Goal: Task Accomplishment & Management: Complete application form

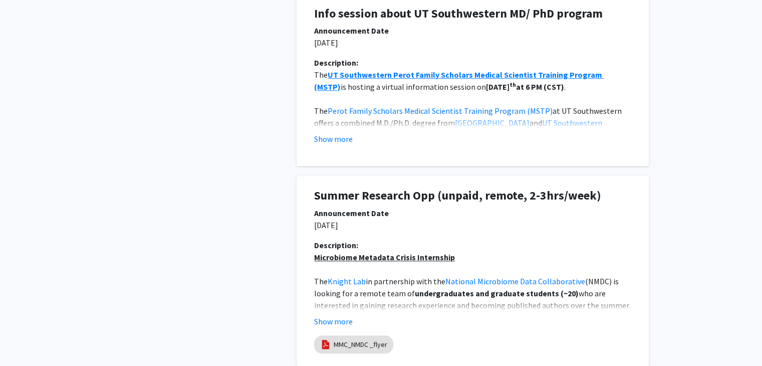
scroll to position [701, 0]
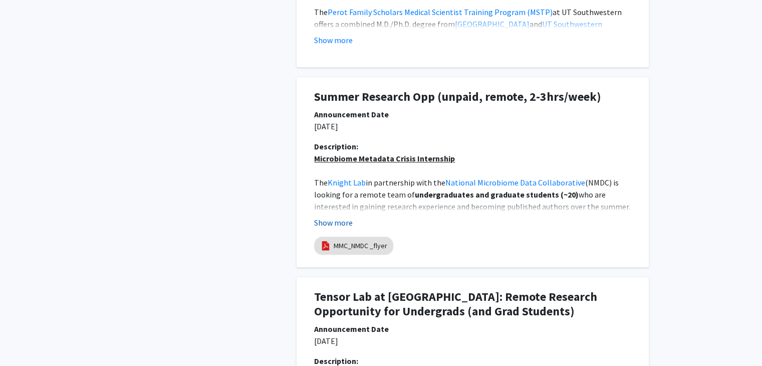
click at [341, 225] on button "Show more" at bounding box center [333, 222] width 39 height 12
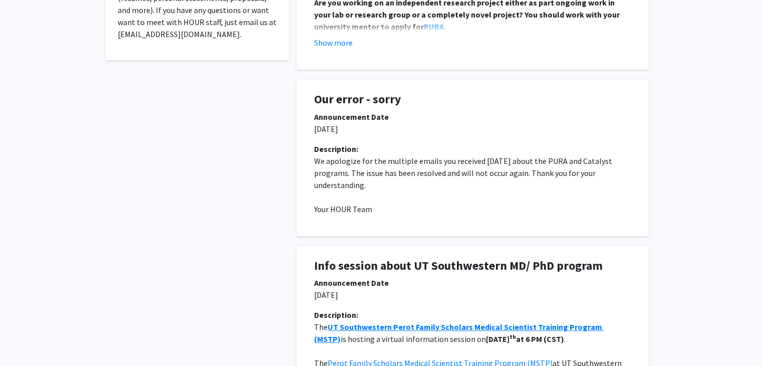
scroll to position [0, 0]
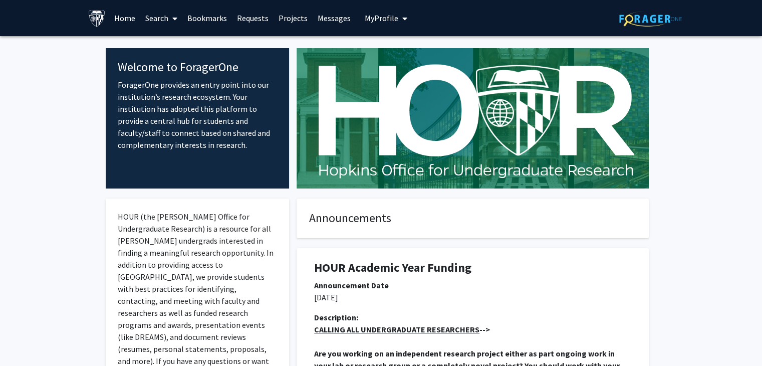
click at [209, 17] on link "Bookmarks" at bounding box center [207, 18] width 50 height 35
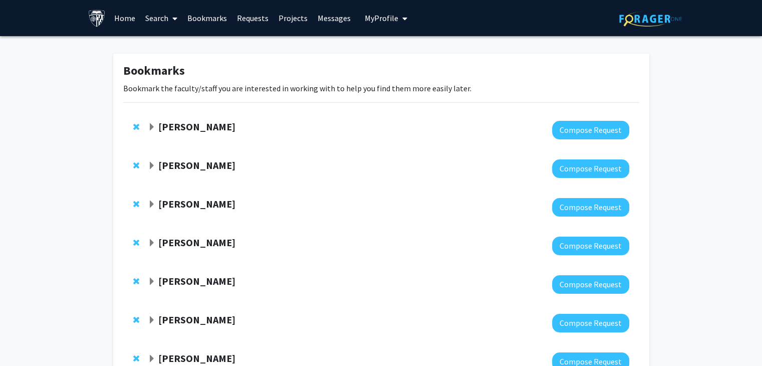
click at [214, 128] on strong "[PERSON_NAME]" at bounding box center [196, 126] width 77 height 13
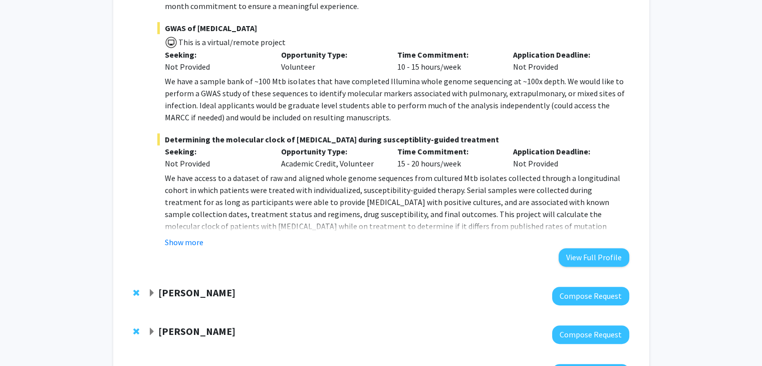
scroll to position [401, 0]
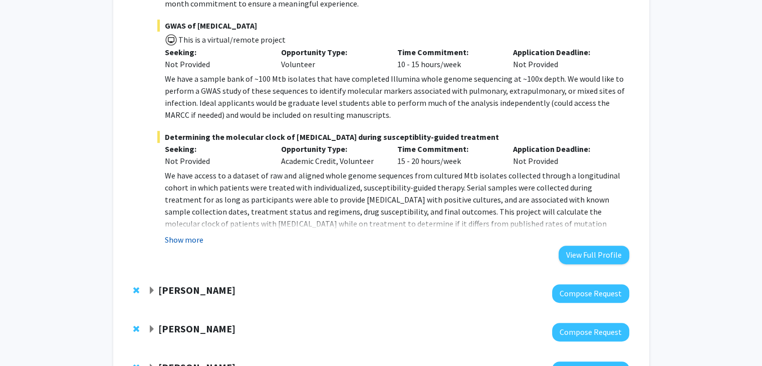
click at [192, 241] on button "Show more" at bounding box center [184, 239] width 39 height 12
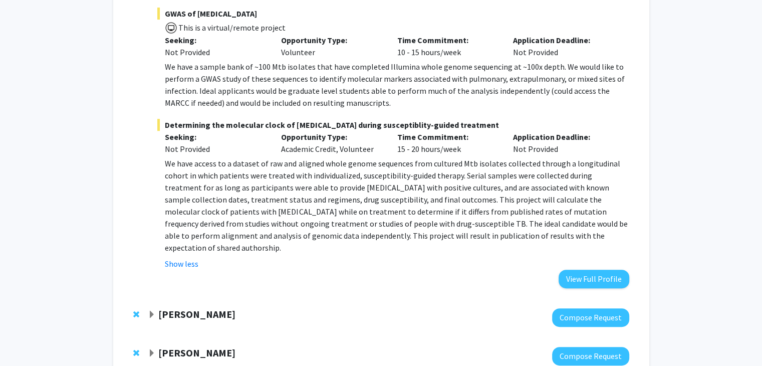
scroll to position [551, 0]
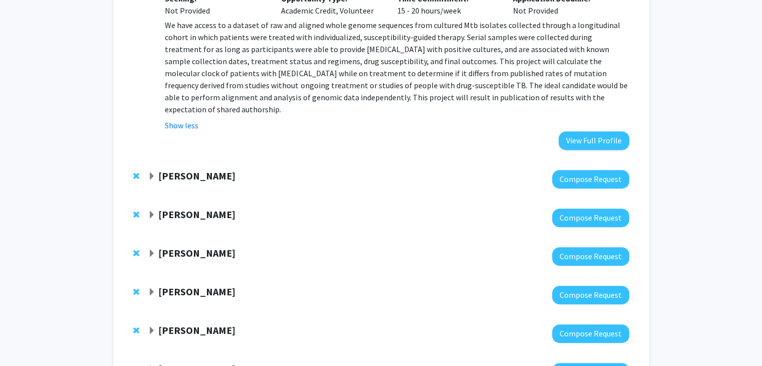
click at [200, 169] on strong "Gregory Kirk" at bounding box center [196, 175] width 77 height 13
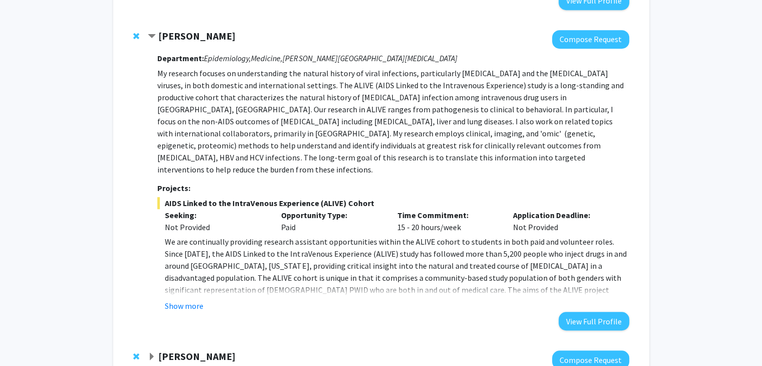
scroll to position [701, 0]
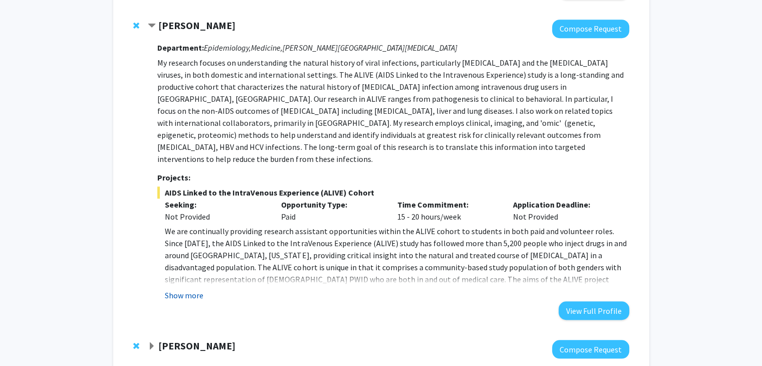
click at [174, 289] on button "Show more" at bounding box center [184, 295] width 39 height 12
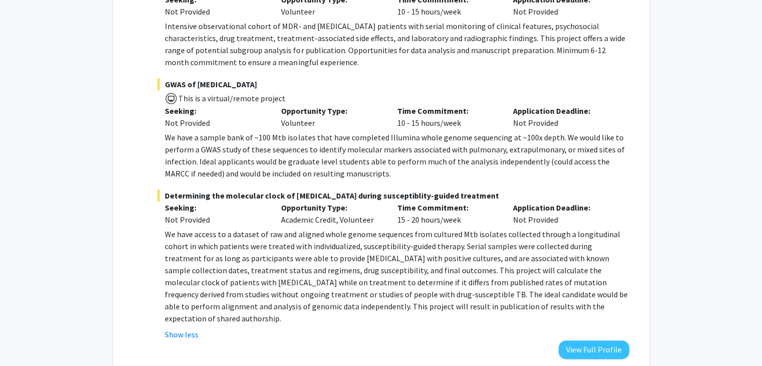
scroll to position [351, 0]
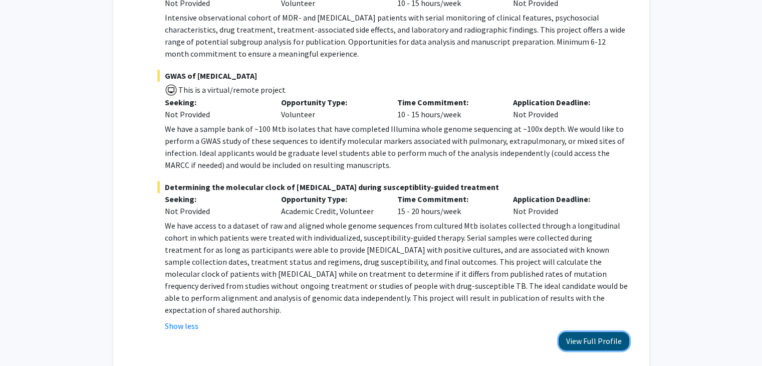
click at [594, 332] on button "View Full Profile" at bounding box center [593, 341] width 71 height 19
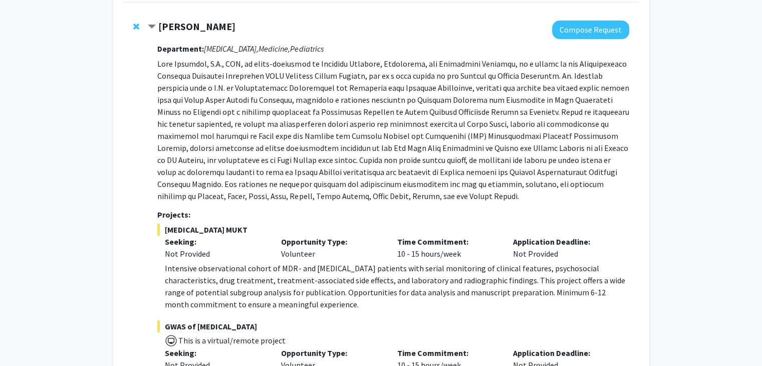
scroll to position [0, 0]
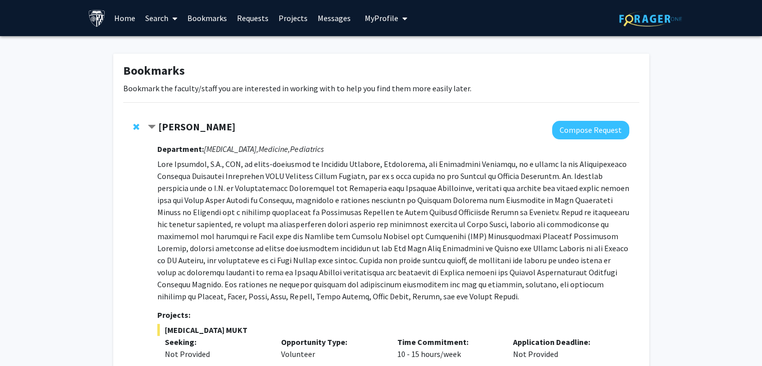
click at [161, 125] on strong "[PERSON_NAME]" at bounding box center [196, 126] width 77 height 13
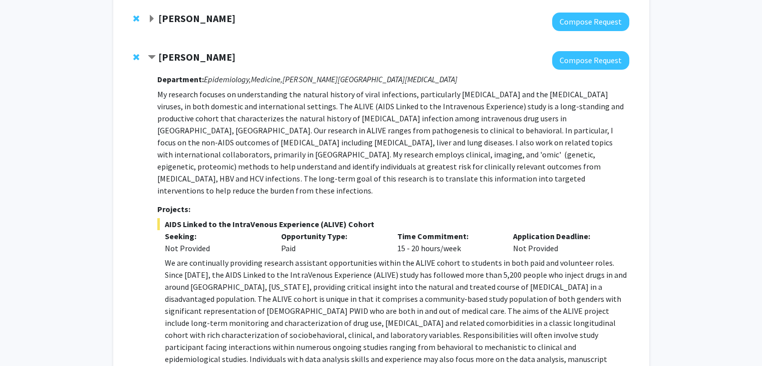
scroll to position [50, 0]
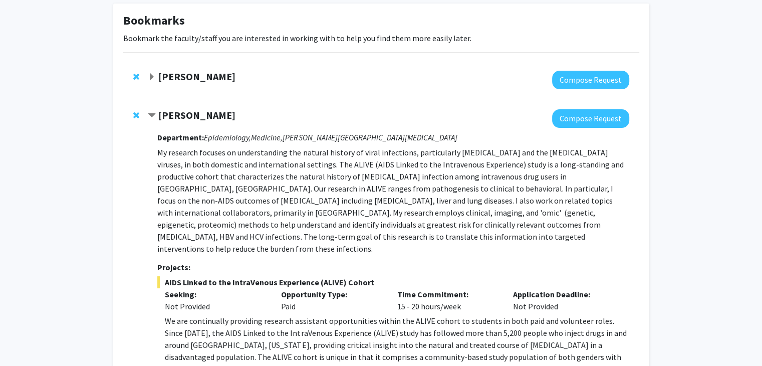
click at [190, 115] on strong "[PERSON_NAME]" at bounding box center [196, 115] width 77 height 13
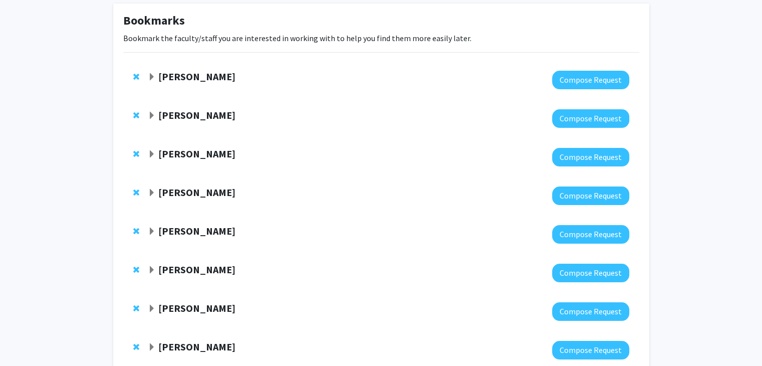
click at [204, 155] on strong "[PERSON_NAME]" at bounding box center [196, 153] width 77 height 13
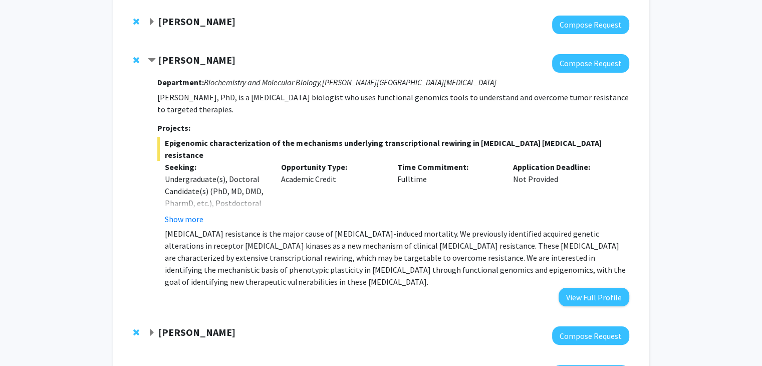
scroll to position [150, 0]
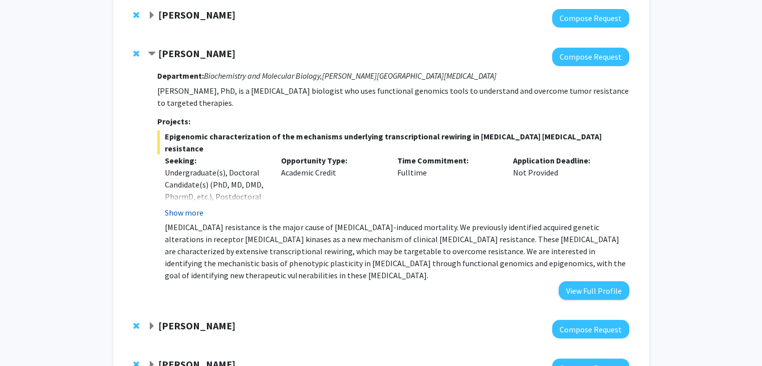
click at [197, 206] on button "Show more" at bounding box center [184, 212] width 39 height 12
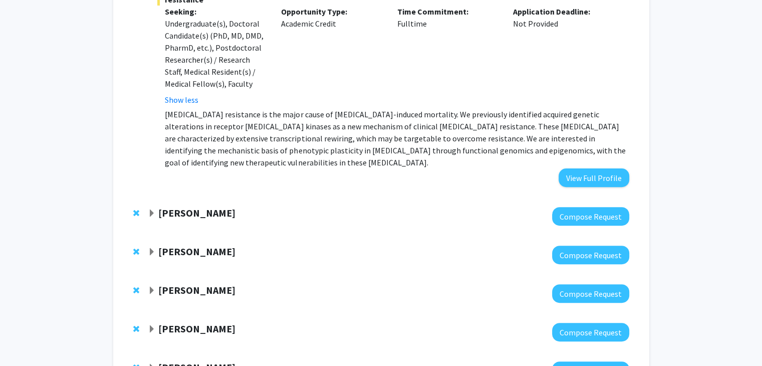
scroll to position [301, 0]
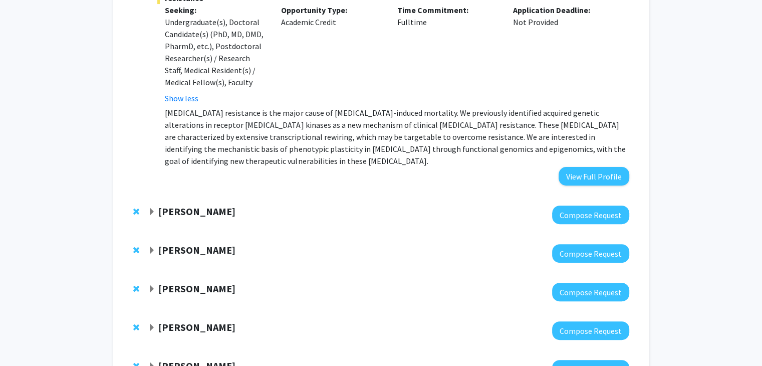
click at [211, 205] on strong "[PERSON_NAME]" at bounding box center [196, 211] width 77 height 13
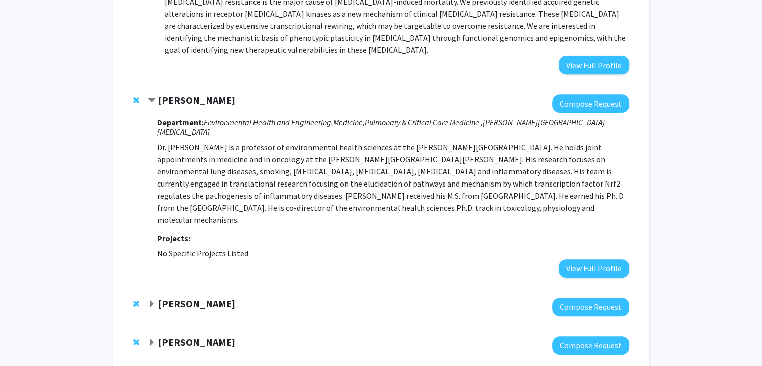
scroll to position [451, 0]
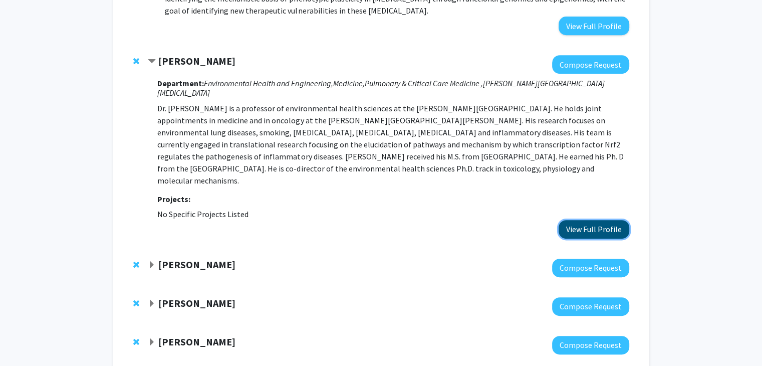
click at [593, 220] on button "View Full Profile" at bounding box center [593, 229] width 71 height 19
click at [209, 258] on strong "[PERSON_NAME]" at bounding box center [196, 264] width 77 height 13
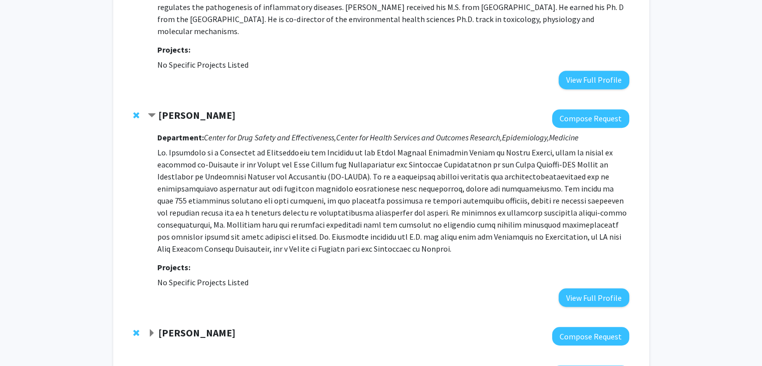
scroll to position [601, 0]
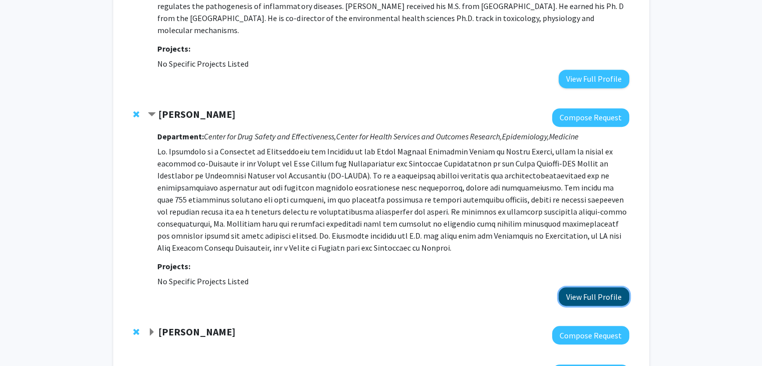
click at [584, 287] on button "View Full Profile" at bounding box center [593, 296] width 71 height 19
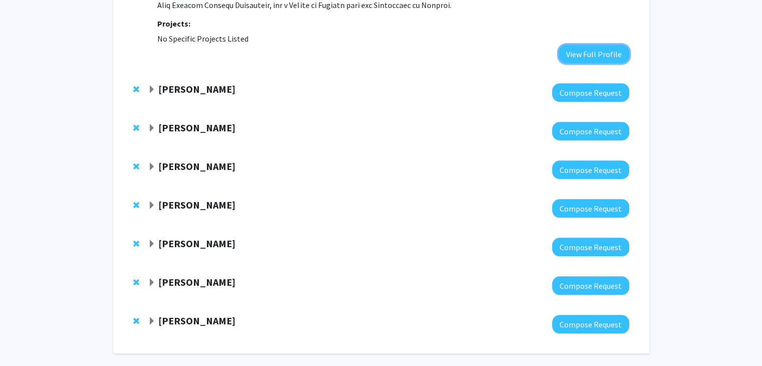
scroll to position [847, 0]
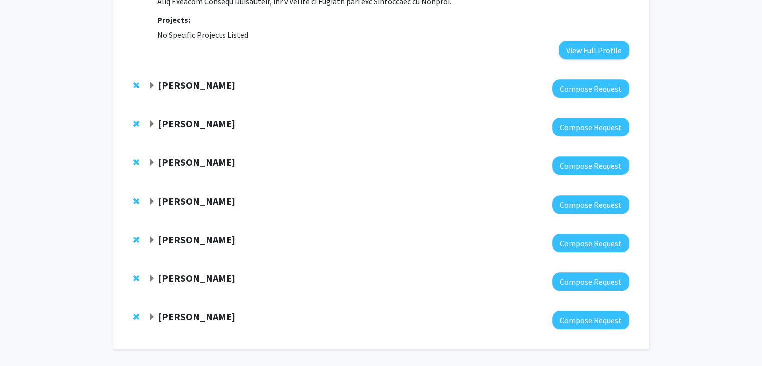
click at [194, 79] on strong "[PERSON_NAME]" at bounding box center [196, 85] width 77 height 13
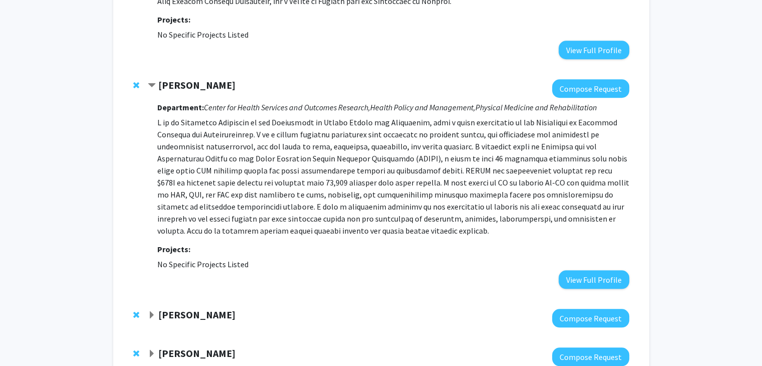
click at [202, 308] on strong "[PERSON_NAME]" at bounding box center [196, 314] width 77 height 13
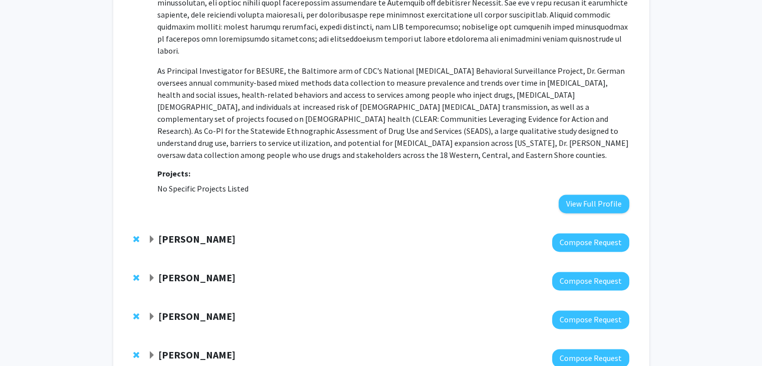
scroll to position [1248, 0]
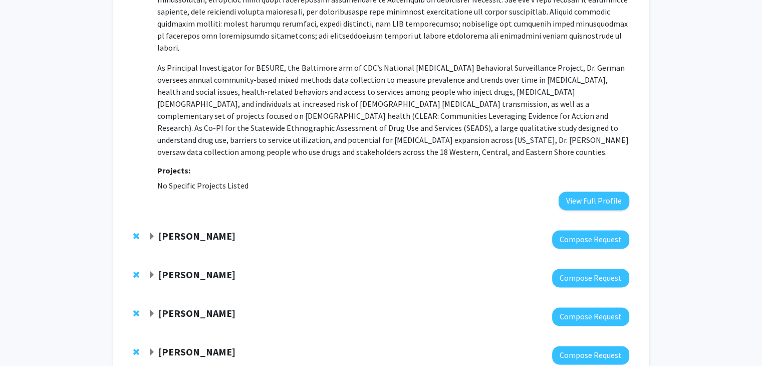
click at [198, 229] on strong "[PERSON_NAME]" at bounding box center [196, 235] width 77 height 13
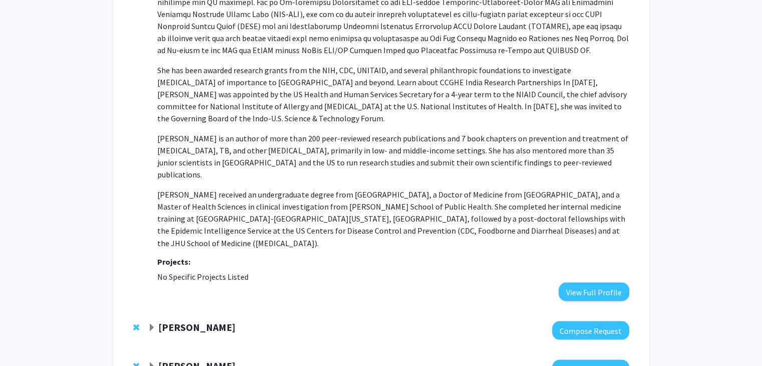
scroll to position [1725, 0]
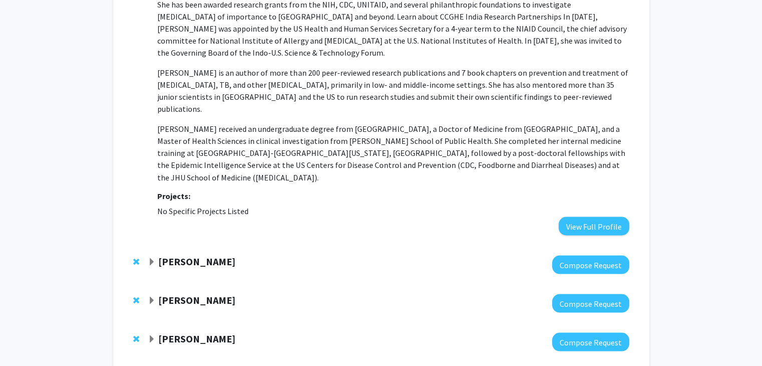
click at [194, 254] on strong "[PERSON_NAME]" at bounding box center [196, 260] width 77 height 13
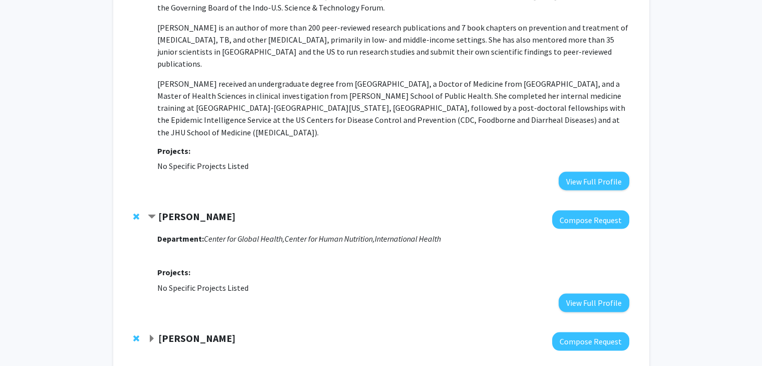
scroll to position [1808, 0]
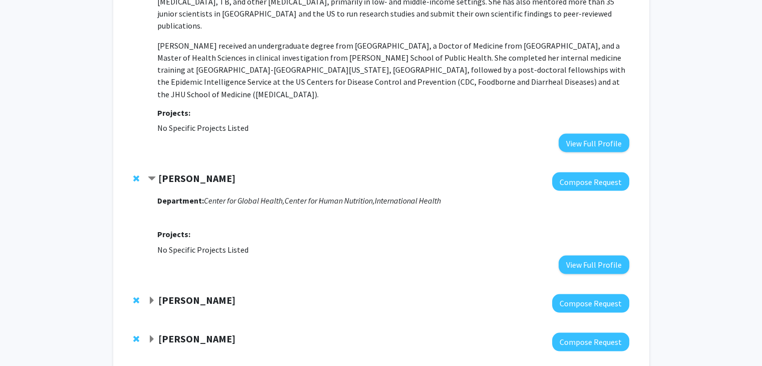
click at [212, 293] on strong "[PERSON_NAME]" at bounding box center [196, 299] width 77 height 13
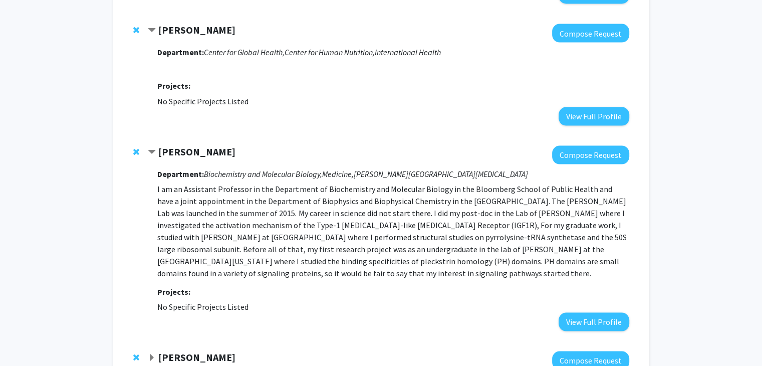
scroll to position [1958, 0]
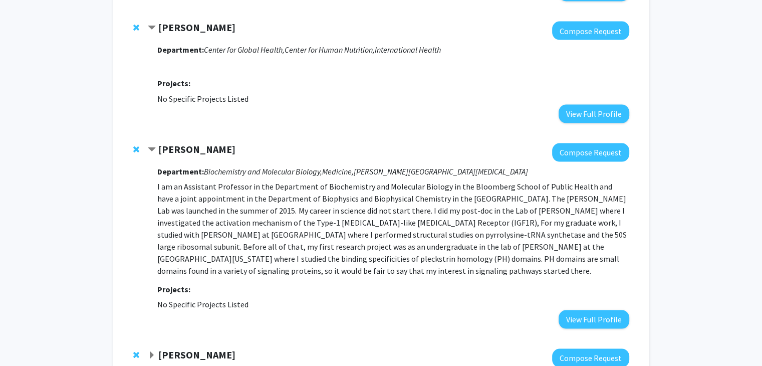
click at [203, 348] on strong "[PERSON_NAME]" at bounding box center [196, 354] width 77 height 13
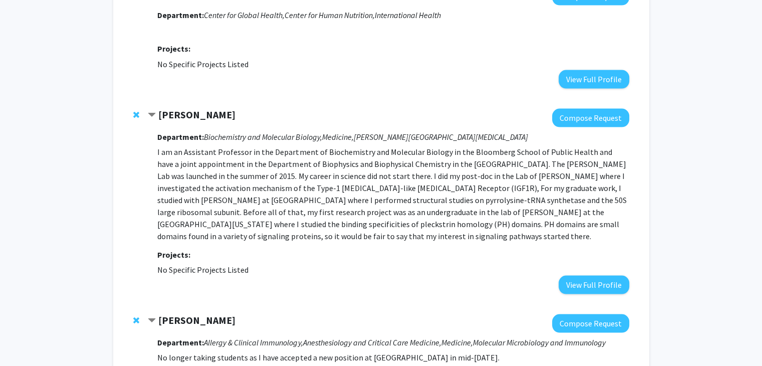
scroll to position [2058, 0]
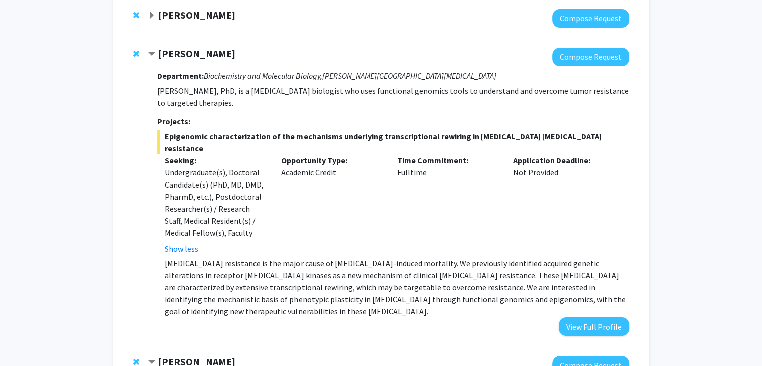
scroll to position [0, 0]
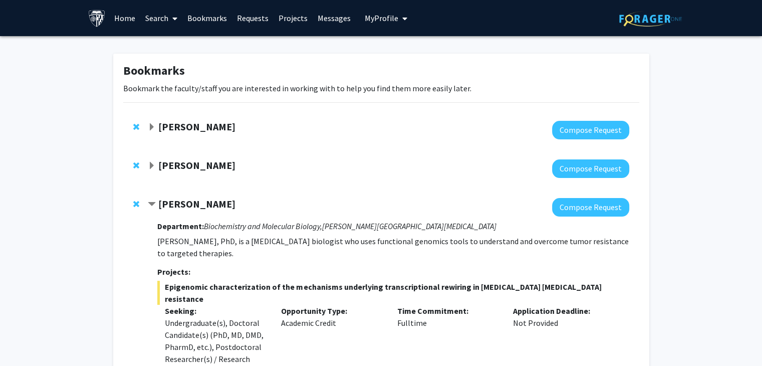
click at [227, 130] on strong "[PERSON_NAME]" at bounding box center [196, 126] width 77 height 13
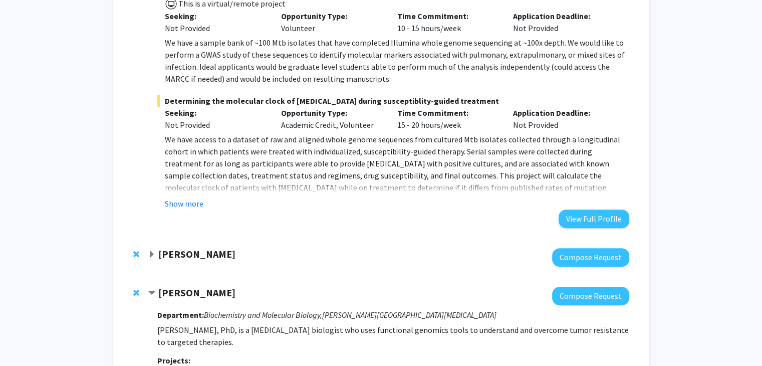
scroll to position [451, 0]
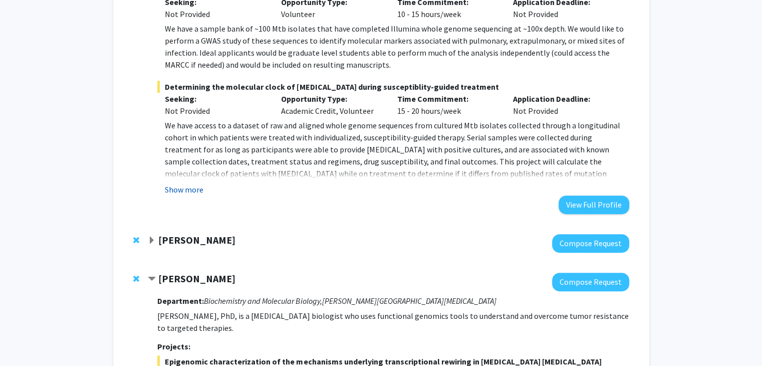
click at [185, 190] on button "Show more" at bounding box center [184, 189] width 39 height 12
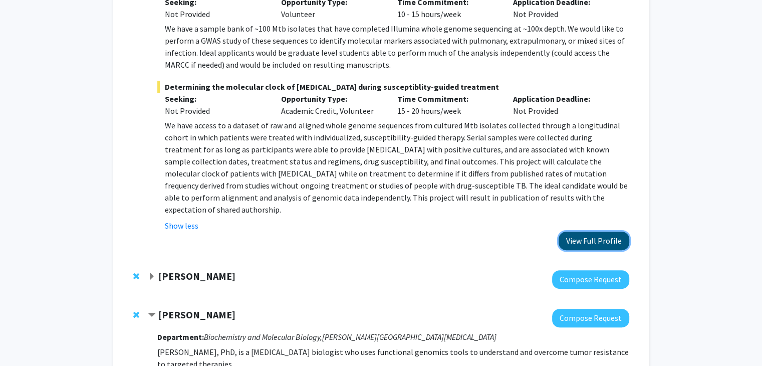
click at [590, 231] on button "View Full Profile" at bounding box center [593, 240] width 71 height 19
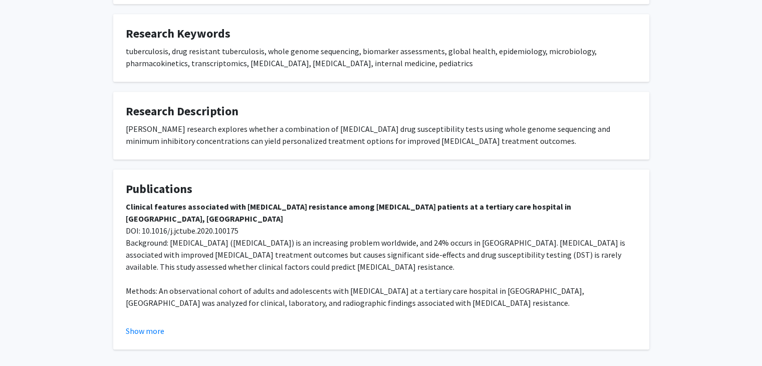
scroll to position [767, 0]
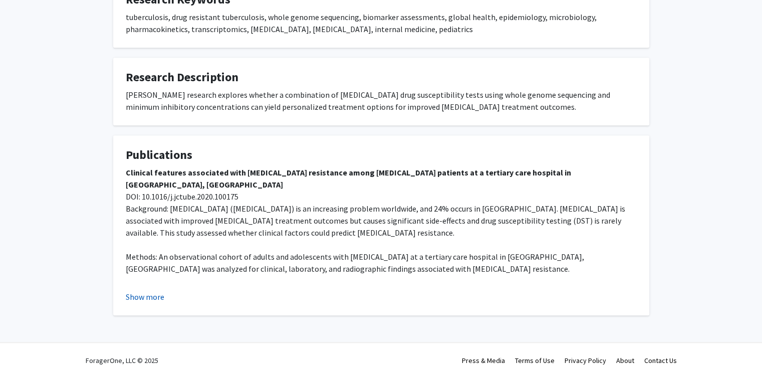
click at [155, 291] on button "Show more" at bounding box center [145, 297] width 39 height 12
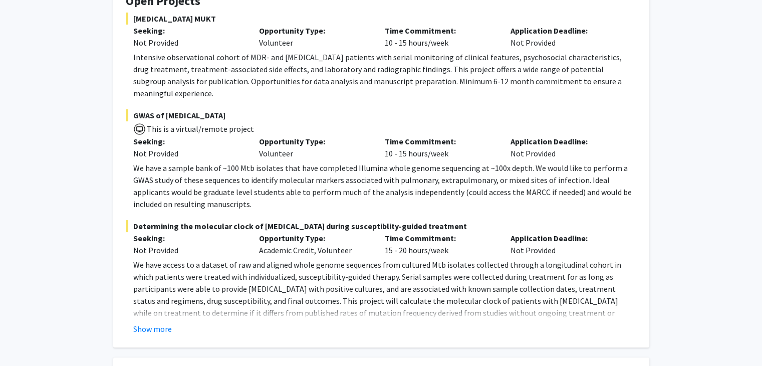
scroll to position [0, 0]
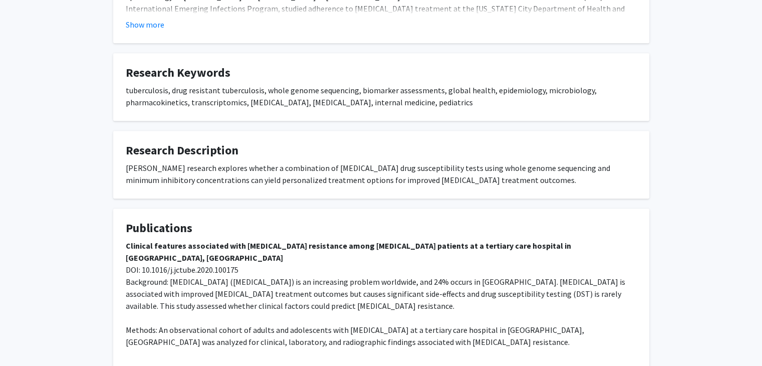
scroll to position [751, 0]
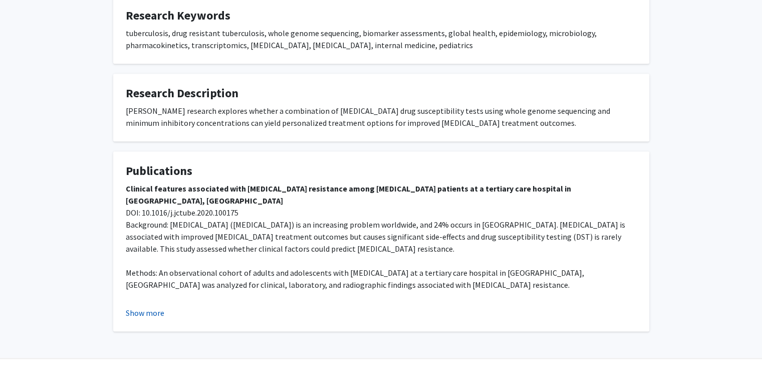
click at [145, 307] on button "Show more" at bounding box center [145, 313] width 39 height 12
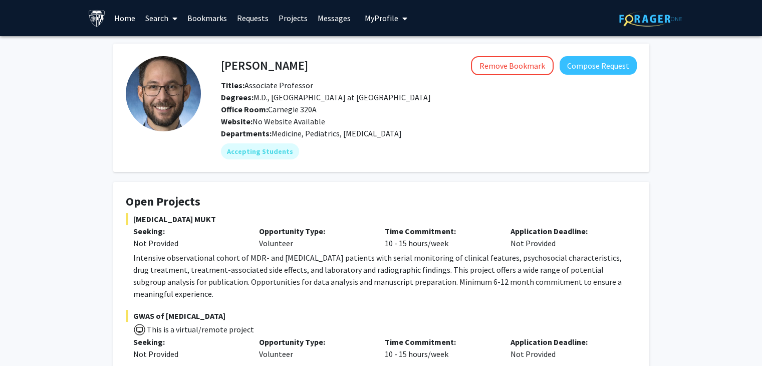
scroll to position [50, 0]
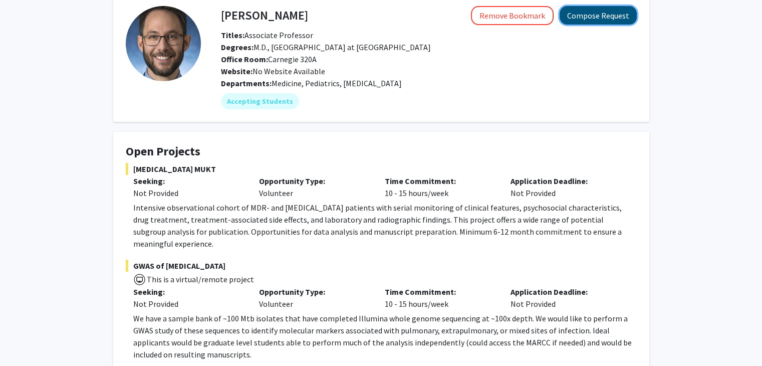
click at [609, 17] on button "Compose Request" at bounding box center [597, 15] width 77 height 19
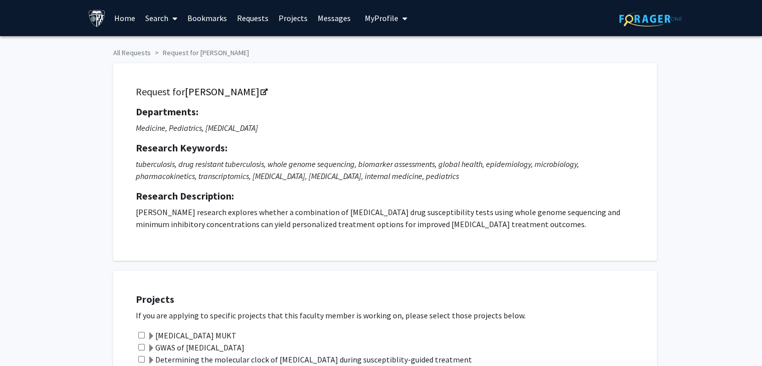
click at [125, 17] on link "Home" at bounding box center [124, 18] width 31 height 35
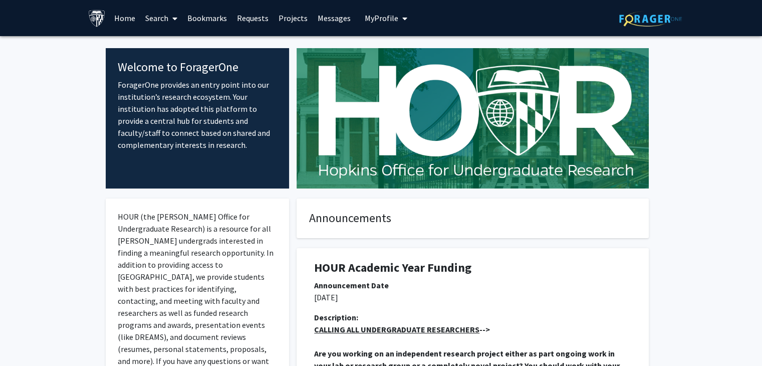
click at [376, 18] on span "My Profile" at bounding box center [382, 18] width 34 height 10
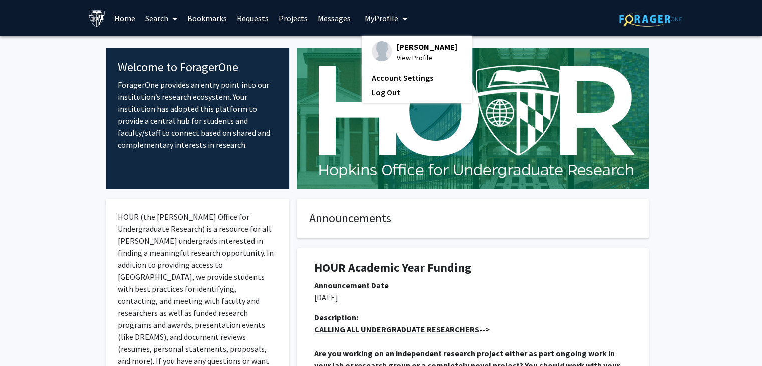
click at [423, 52] on span "View Profile" at bounding box center [427, 57] width 61 height 11
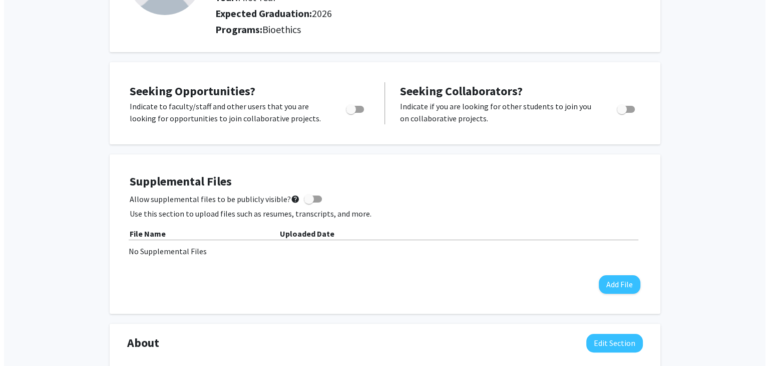
scroll to position [173, 0]
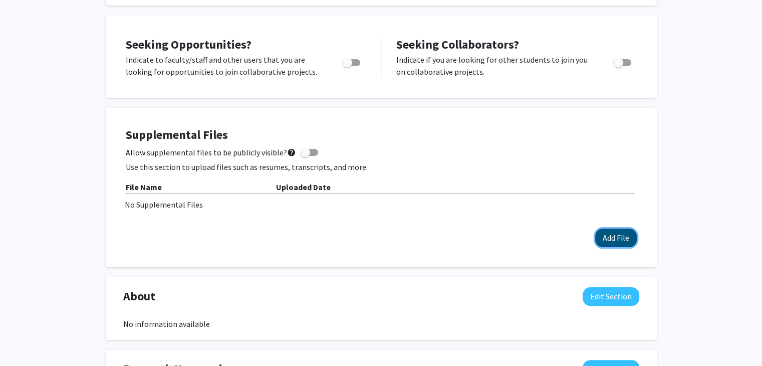
click at [611, 237] on button "Add File" at bounding box center [616, 237] width 42 height 19
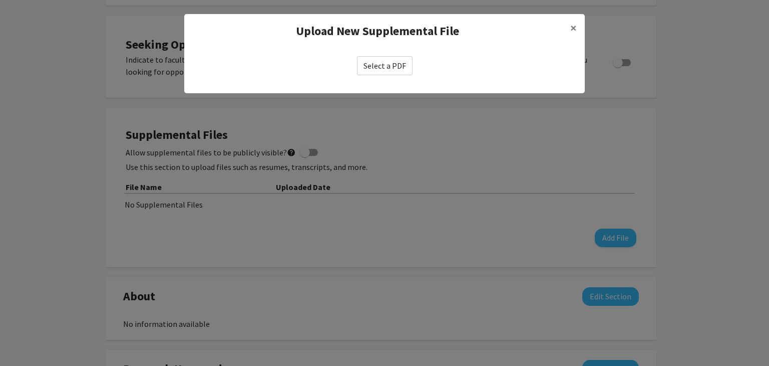
click at [388, 63] on label "Select a PDF" at bounding box center [385, 65] width 56 height 19
click at [0, 0] on input "Select a PDF" at bounding box center [0, 0] width 0 height 0
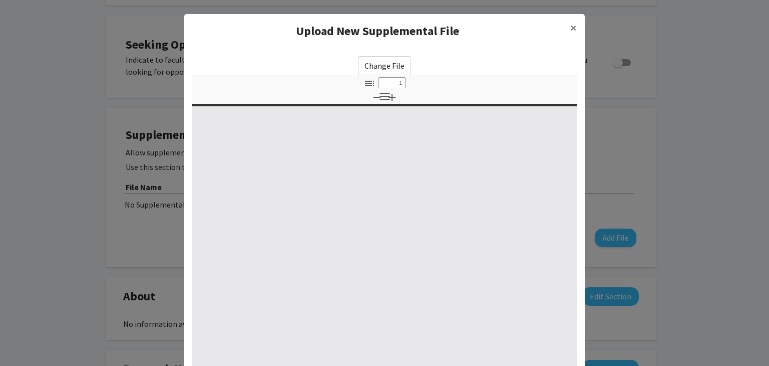
select select "custom"
type input "0"
select select "custom"
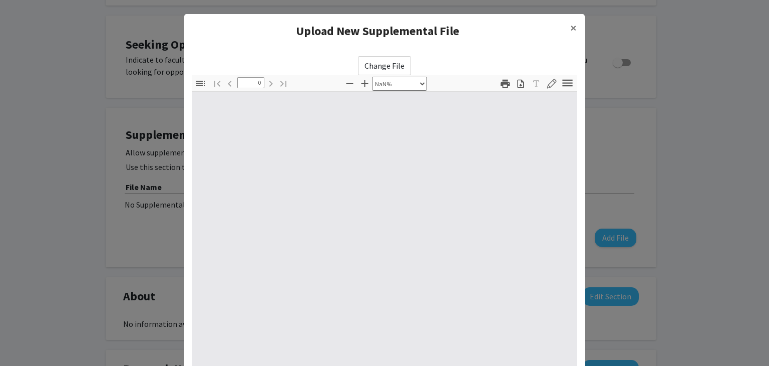
type input "1"
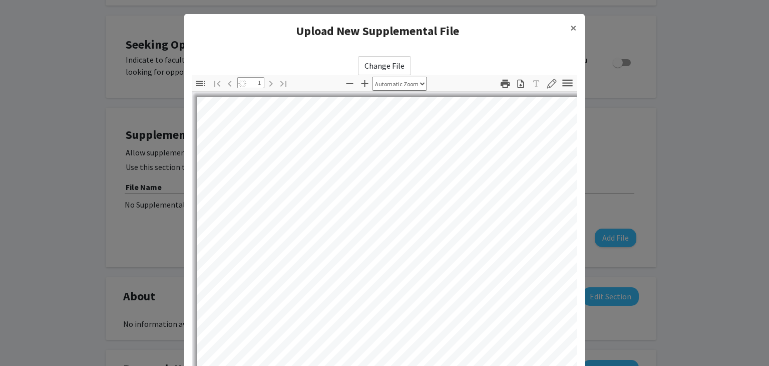
select select "auto"
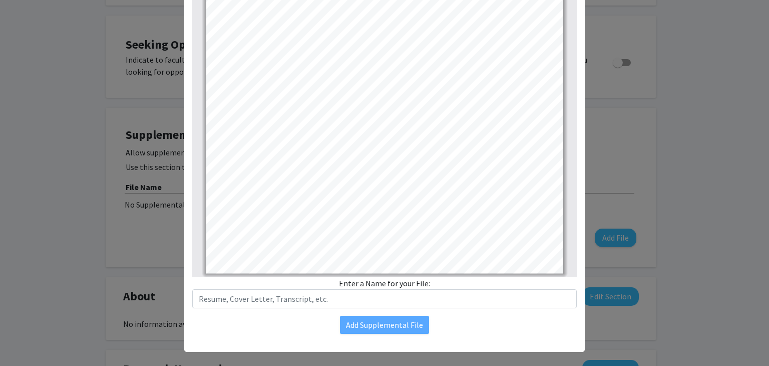
scroll to position [108, 0]
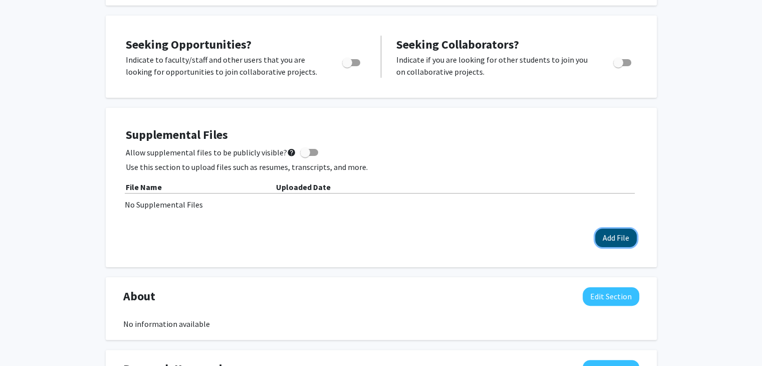
click at [621, 238] on button "Add File" at bounding box center [616, 237] width 42 height 19
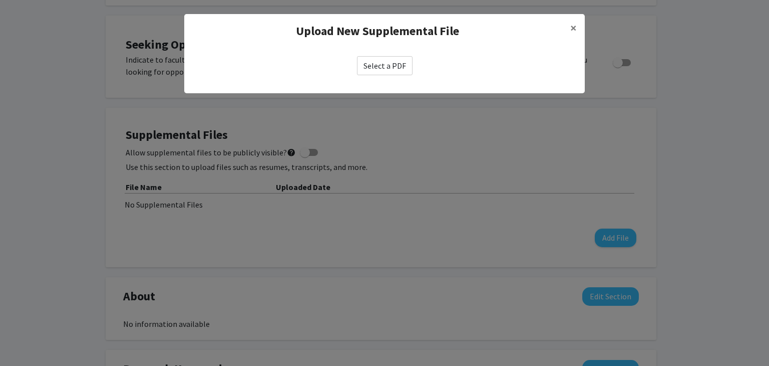
click at [378, 66] on label "Select a PDF" at bounding box center [385, 65] width 56 height 19
click at [0, 0] on input "Select a PDF" at bounding box center [0, 0] width 0 height 0
select select "custom"
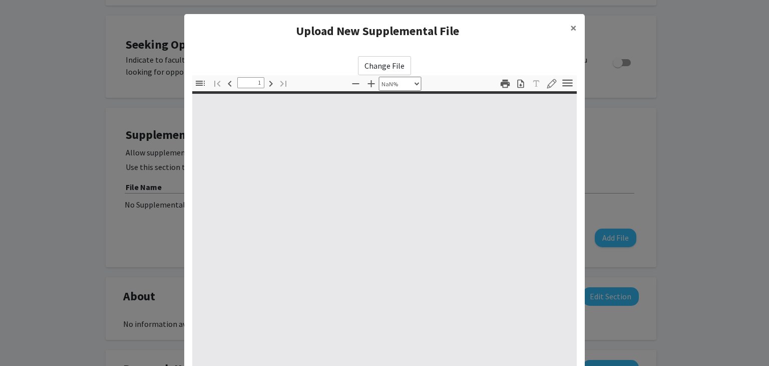
type input "0"
select select "custom"
type input "1"
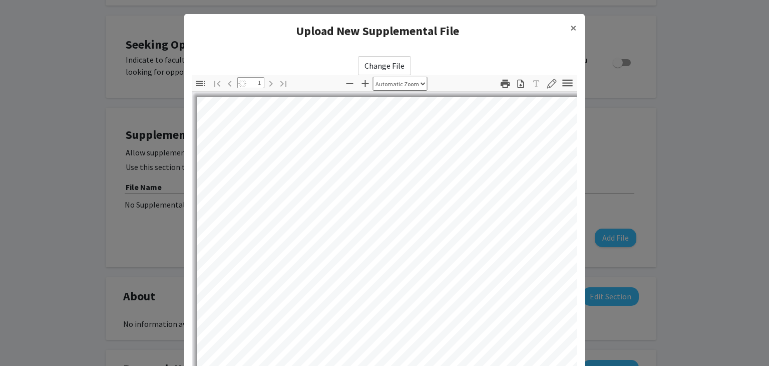
select select "auto"
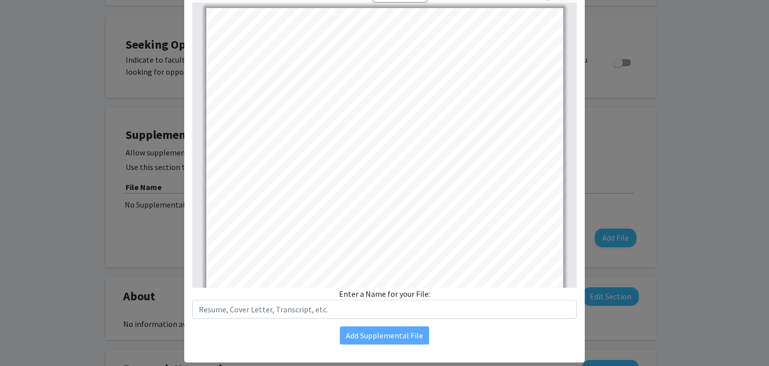
scroll to position [90, 0]
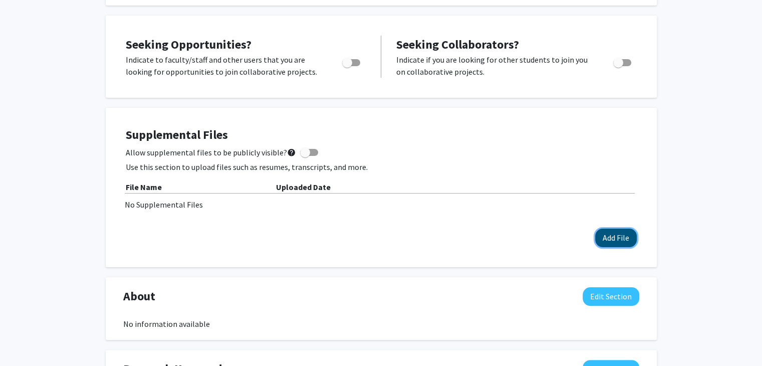
click at [603, 237] on button "Add File" at bounding box center [616, 237] width 42 height 19
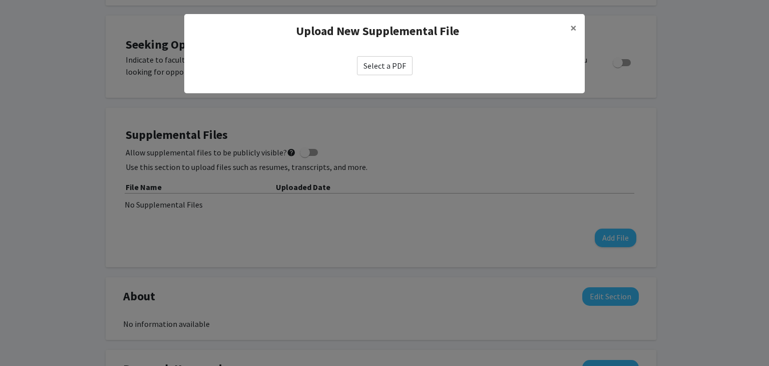
click at [392, 70] on label "Select a PDF" at bounding box center [385, 65] width 56 height 19
click at [0, 0] on input "Select a PDF" at bounding box center [0, 0] width 0 height 0
select select "custom"
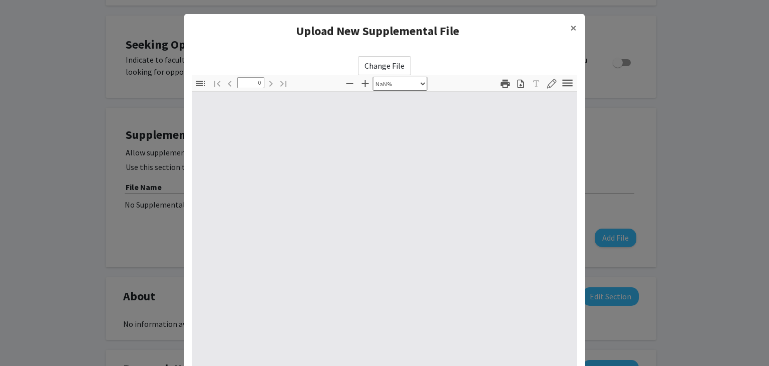
type input "1"
select select "auto"
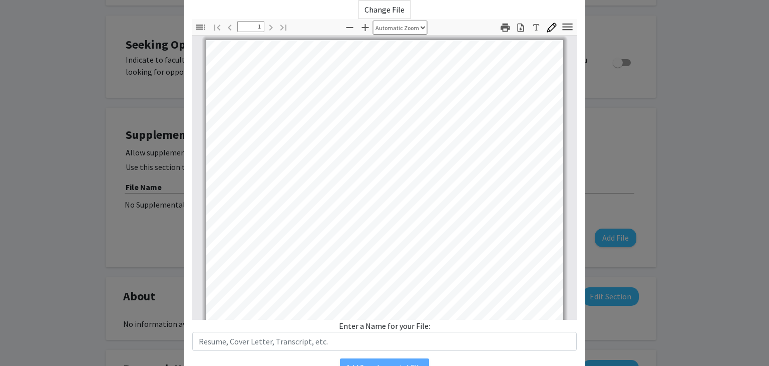
scroll to position [57, 0]
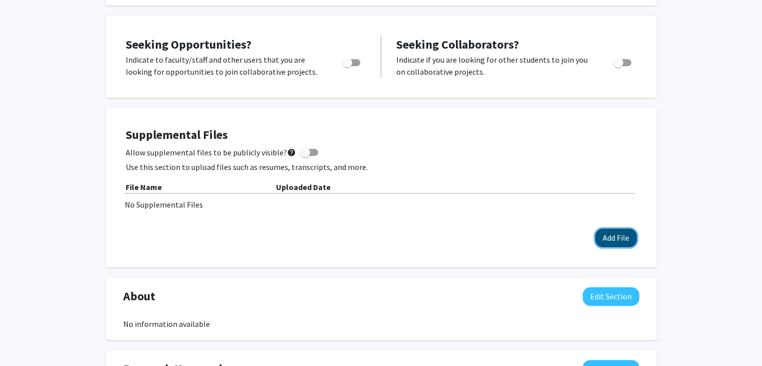
click at [625, 241] on button "Add File" at bounding box center [616, 237] width 42 height 19
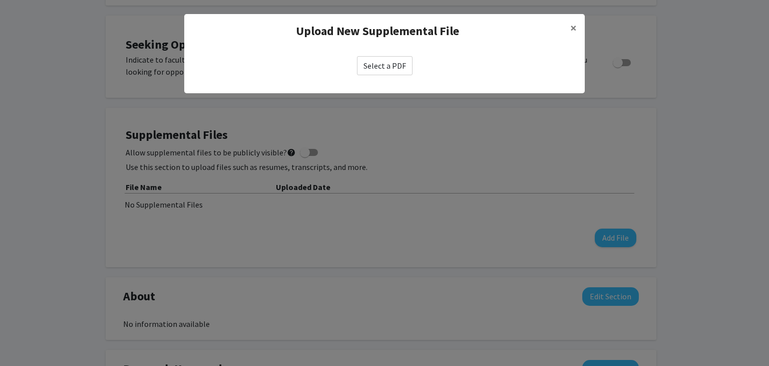
click at [386, 61] on label "Select a PDF" at bounding box center [385, 65] width 56 height 19
click at [0, 0] on input "Select a PDF" at bounding box center [0, 0] width 0 height 0
select select "custom"
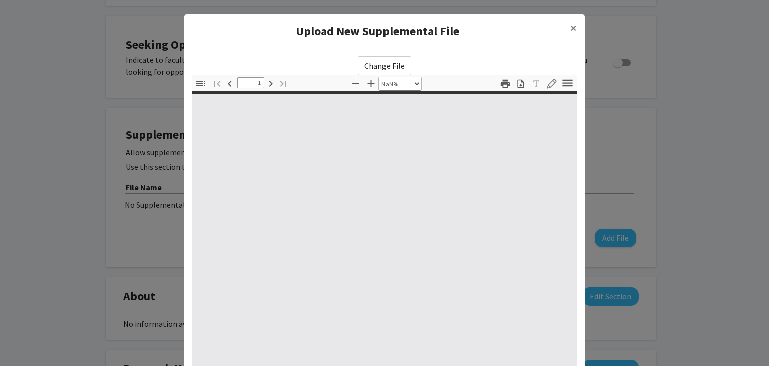
type input "0"
select select "custom"
type input "1"
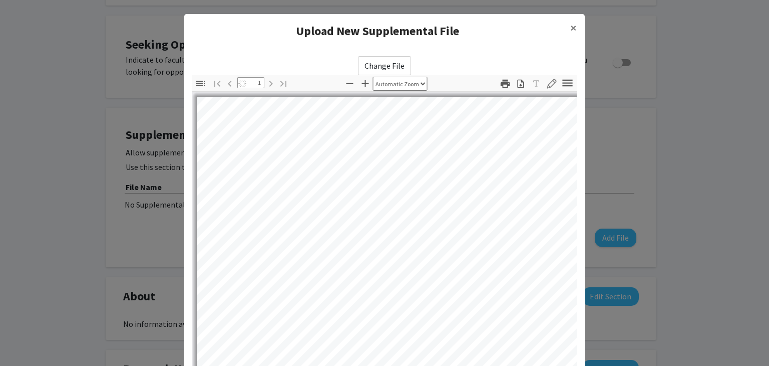
select select "auto"
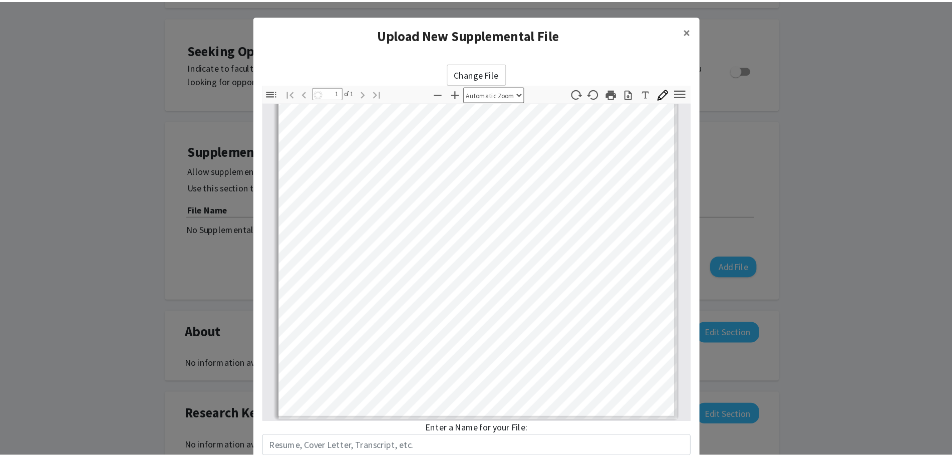
scroll to position [185, 0]
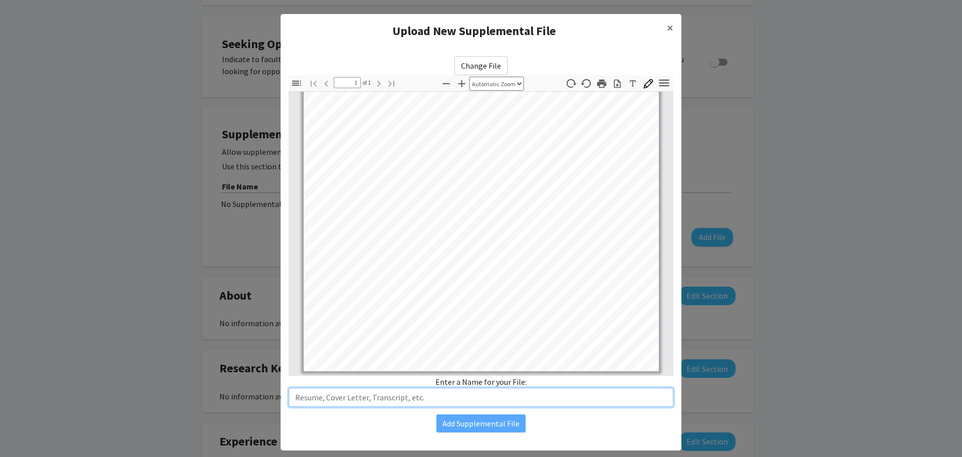
click at [451, 365] on input "text" at bounding box center [481, 397] width 385 height 19
type input "Resume"
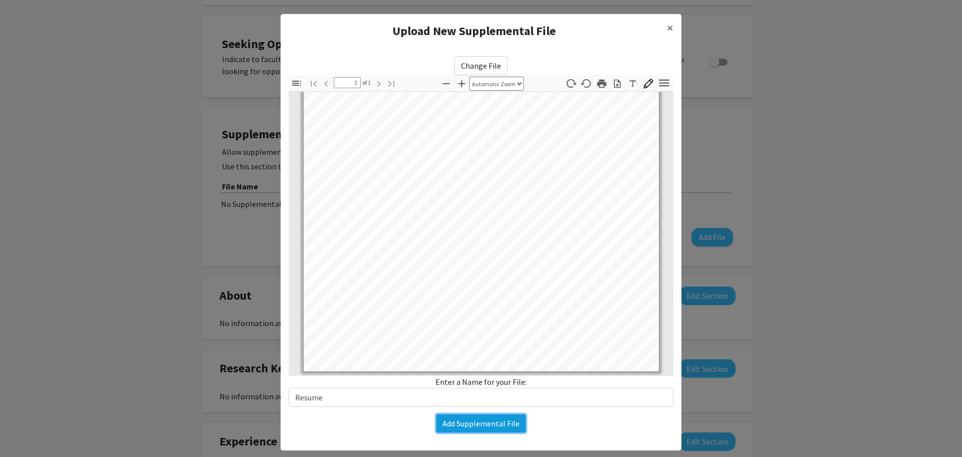
click at [482, 365] on button "Add Supplemental File" at bounding box center [480, 423] width 89 height 18
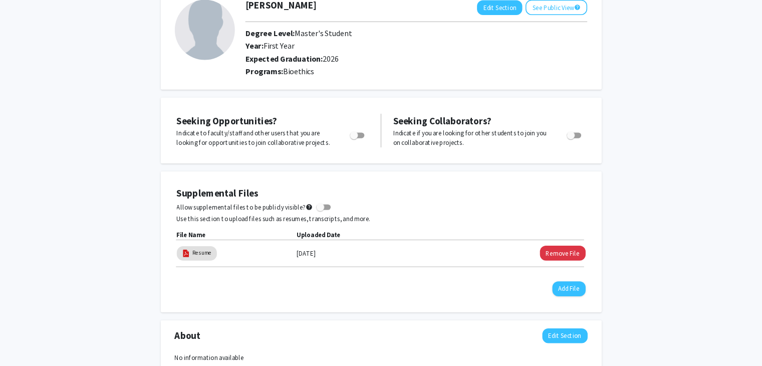
scroll to position [0, 0]
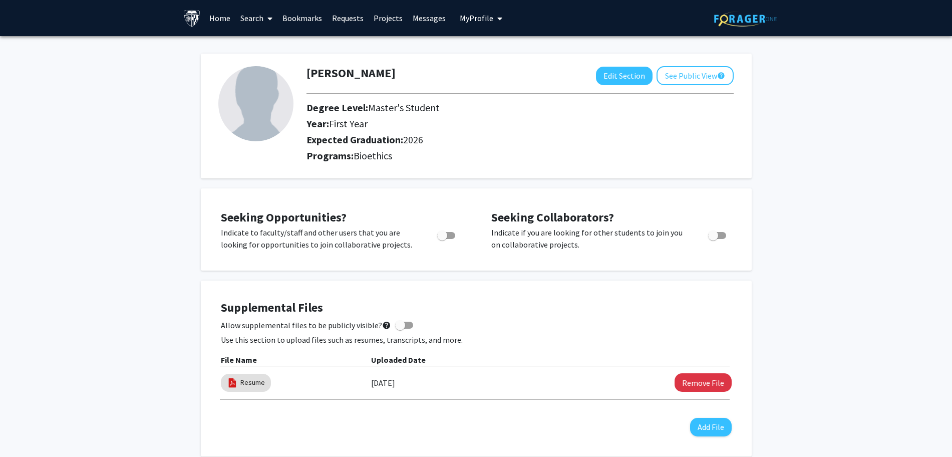
click at [344, 17] on link "Requests" at bounding box center [348, 18] width 42 height 35
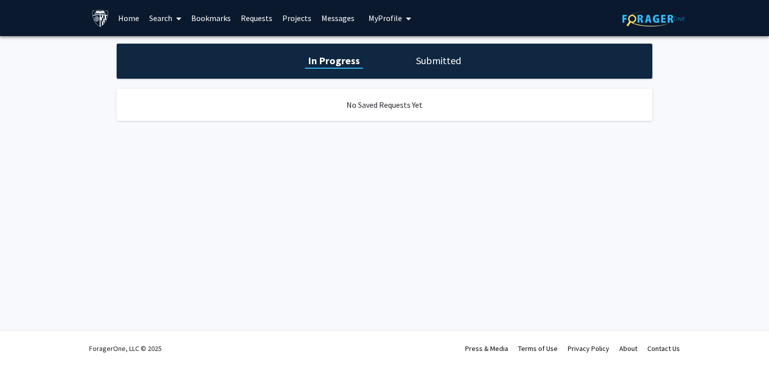
drag, startPoint x: 907, startPoint y: 0, endPoint x: 139, endPoint y: 18, distance: 768.6
click at [139, 18] on link "Home" at bounding box center [128, 18] width 31 height 35
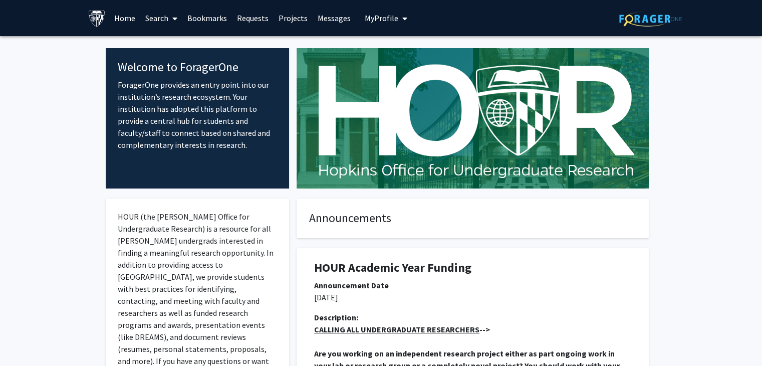
click at [218, 19] on link "Bookmarks" at bounding box center [207, 18] width 50 height 35
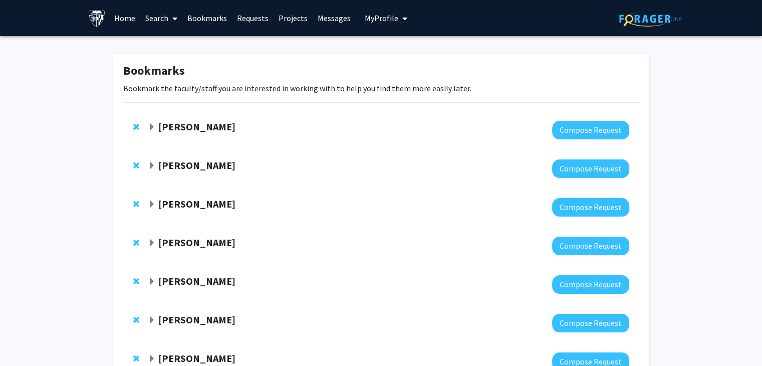
click at [224, 127] on strong "[PERSON_NAME]" at bounding box center [196, 126] width 77 height 13
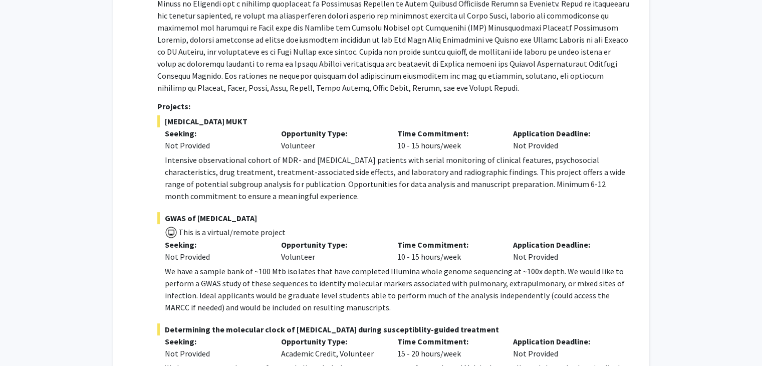
scroll to position [351, 0]
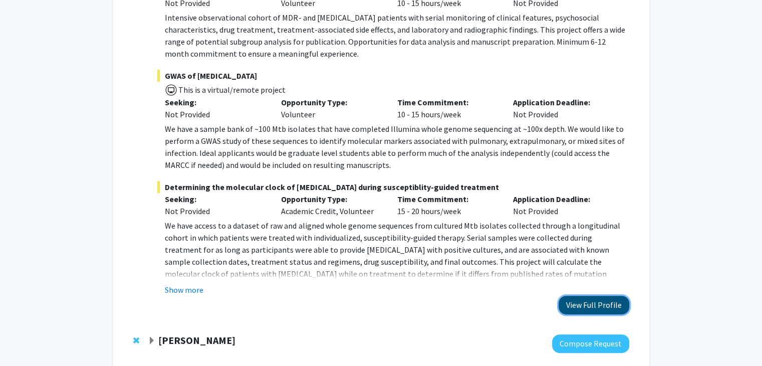
click at [593, 303] on button "View Full Profile" at bounding box center [593, 305] width 71 height 19
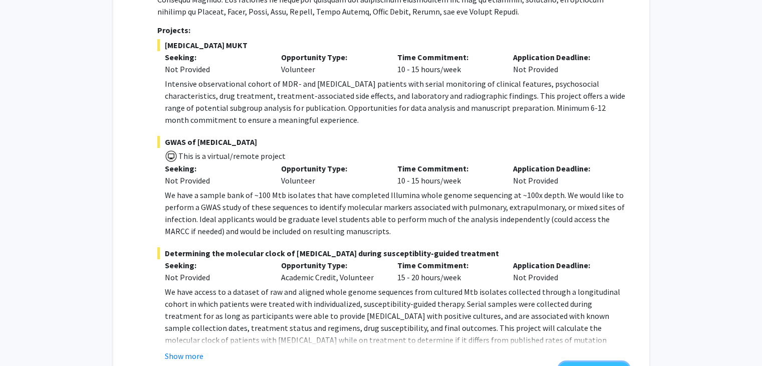
scroll to position [301, 0]
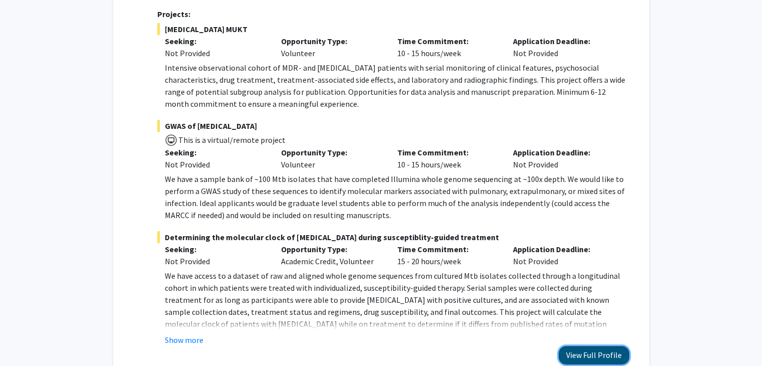
click at [601, 351] on button "View Full Profile" at bounding box center [593, 355] width 71 height 19
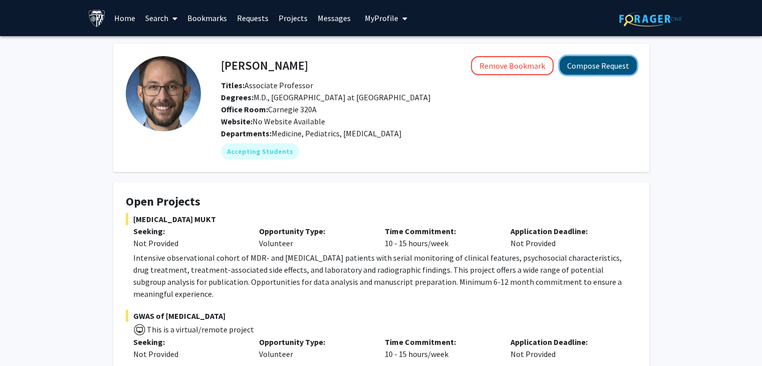
click at [592, 69] on button "Compose Request" at bounding box center [597, 65] width 77 height 19
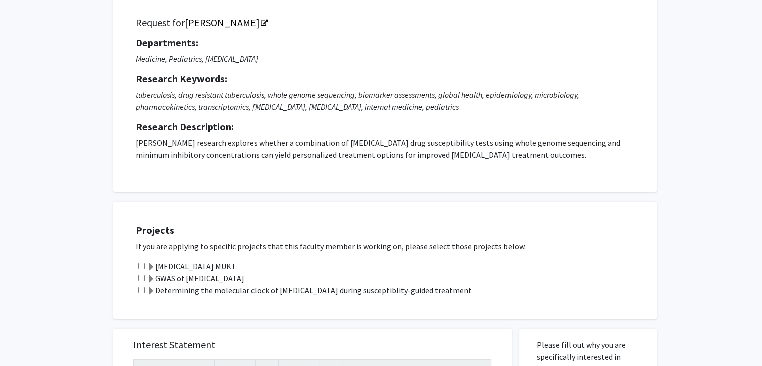
scroll to position [200, 0]
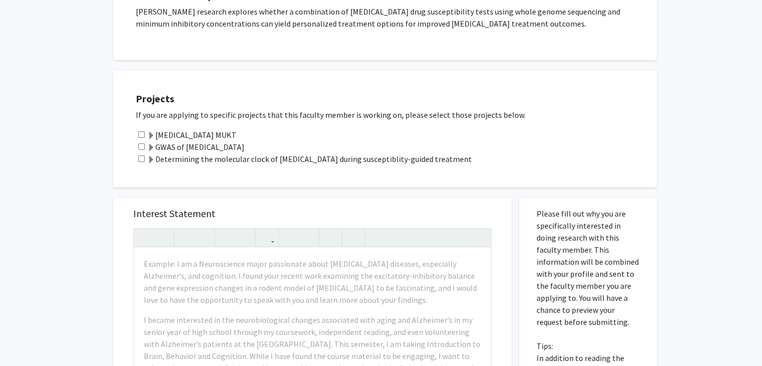
click at [139, 134] on input "checkbox" at bounding box center [141, 134] width 7 height 7
checkbox input "true"
click at [140, 145] on input "checkbox" at bounding box center [141, 146] width 7 height 7
checkbox input "true"
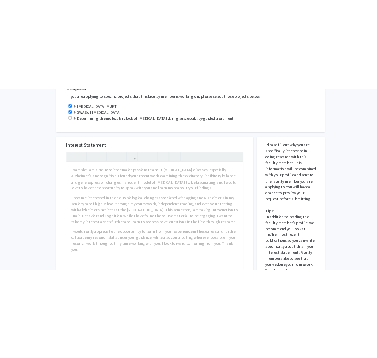
scroll to position [301, 0]
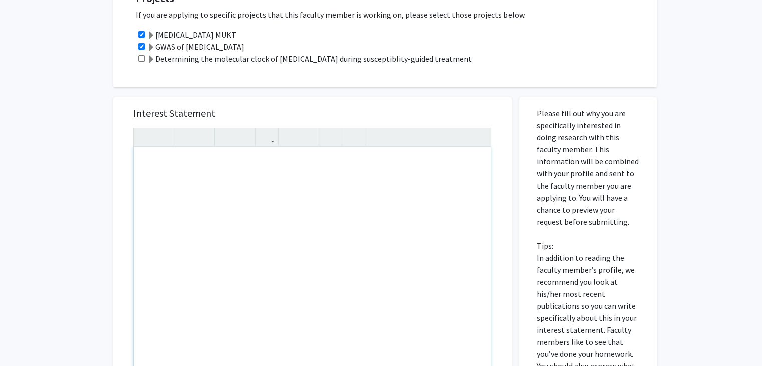
click at [265, 174] on div "Note to users with screen readers: Please press Alt+0 or Option+0 to deactivate…" at bounding box center [312, 261] width 357 height 229
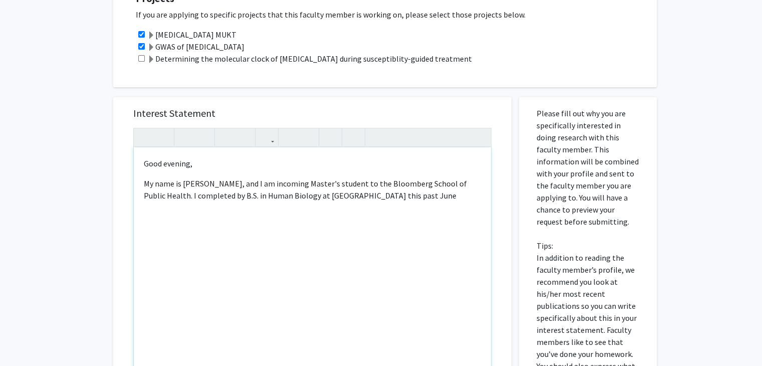
click at [327, 184] on p "My name is Suhani Govind, and I am incoming Master's student to the Bloomberg S…" at bounding box center [312, 189] width 337 height 24
click at [243, 196] on p "My name is Suhani Govind, and I am incoming Master's of Bioethics student to th…" at bounding box center [312, 195] width 337 height 36
click at [437, 194] on p "My name is Suhani Govind, and I am incoming Master's of Bioethics student to th…" at bounding box center [312, 195] width 337 height 36
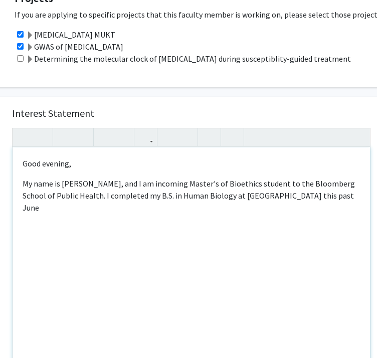
scroll to position [301, 40]
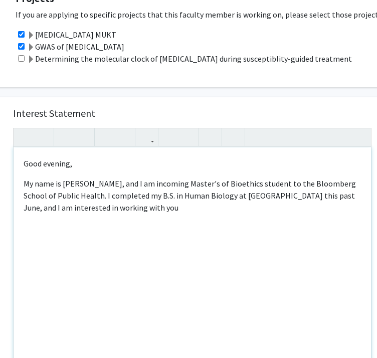
click at [131, 210] on p "My name is Suhani Govind, and I am incoming Master's of Bioethics student to th…" at bounding box center [192, 195] width 337 height 36
click at [319, 211] on p "My name is Suhani Govind, and I am incoming Master's of Bioethics student to th…" at bounding box center [192, 195] width 337 height 36
type textarea "<p>Good evening,</p><p>My name is Suhani Govind, and I am incoming Master's of …"
drag, startPoint x: 24, startPoint y: 165, endPoint x: 319, endPoint y: 216, distance: 298.9
click at [319, 216] on div "Good evening, My name is Suhani Govind, and I am incoming Master's of Bioethics…" at bounding box center [192, 261] width 357 height 229
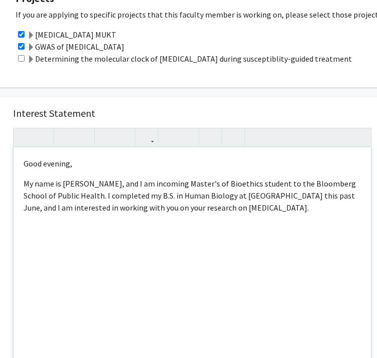
copy div "Good evening, My name is Suhani Govind, and I am incoming Master's of Bioethics…"
click at [319, 216] on div "Good evening, My name is Suhani Govind, and I am incoming Master's of Bioethics…" at bounding box center [192, 261] width 357 height 229
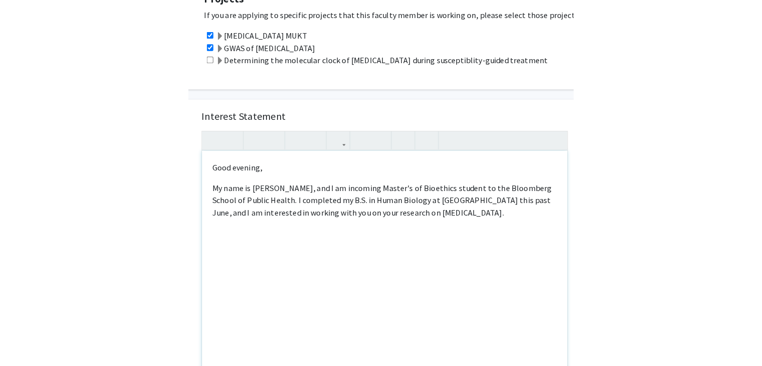
scroll to position [301, 0]
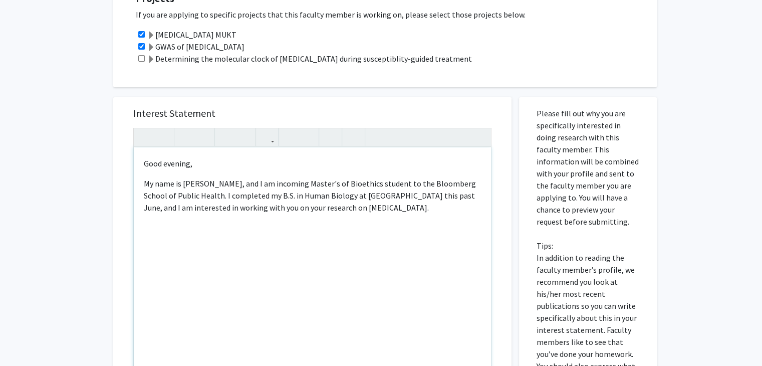
drag, startPoint x: 427, startPoint y: 208, endPoint x: 144, endPoint y: 157, distance: 287.7
click at [144, 157] on div "Good evening, My name is Suhani Govind, and I am incoming Master's of Bioethics…" at bounding box center [312, 261] width 357 height 229
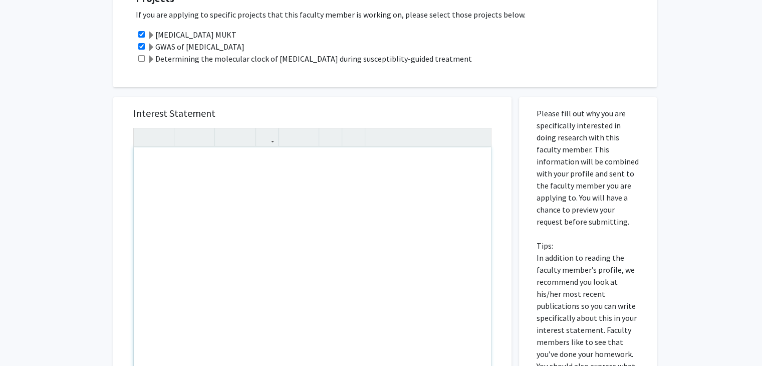
type textarea "<p>Good evening, </p><p>My name is Suhani Govind, and I am an incoming Master’s…"
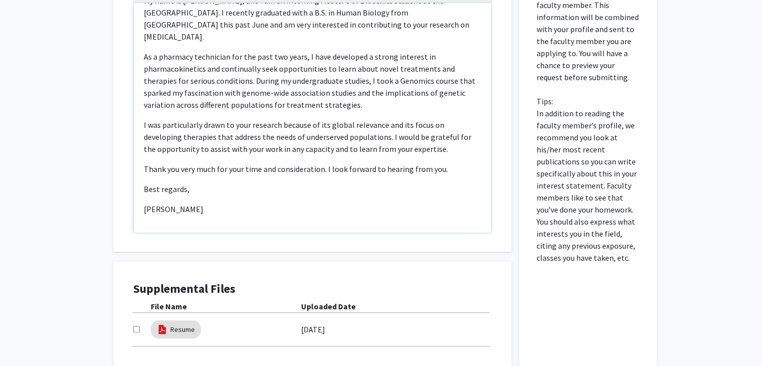
scroll to position [501, 0]
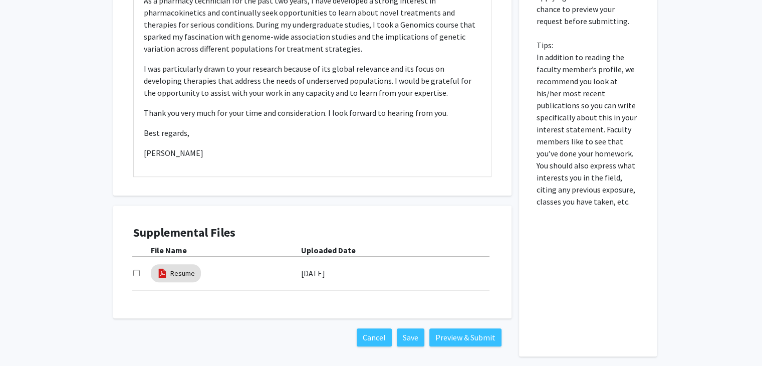
click at [133, 271] on input "checkbox" at bounding box center [136, 272] width 7 height 7
checkbox input "true"
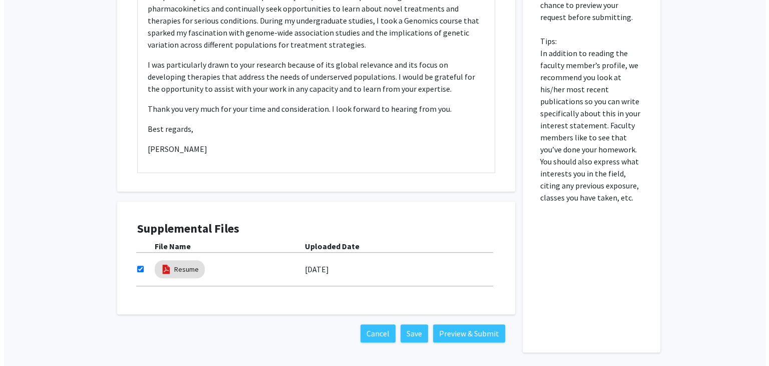
scroll to position [544, 0]
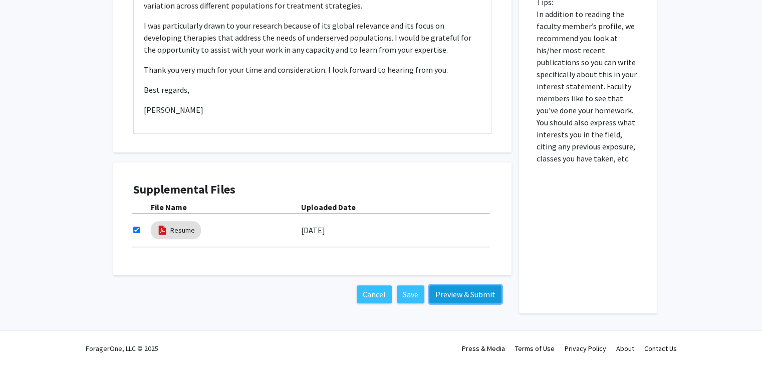
click at [481, 295] on button "Preview & Submit" at bounding box center [465, 294] width 72 height 18
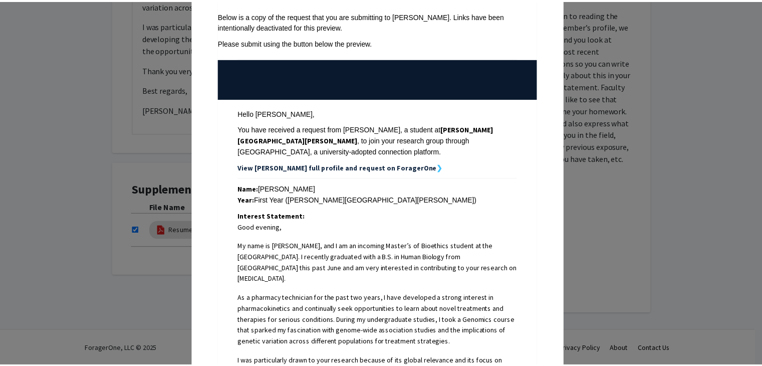
scroll to position [0, 0]
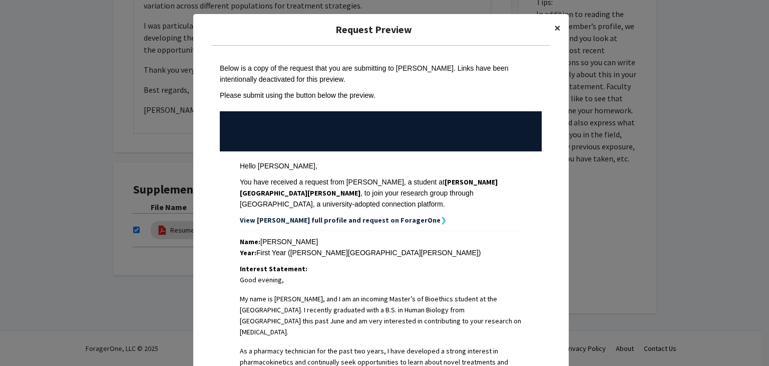
click at [554, 29] on span "×" at bounding box center [557, 28] width 7 height 16
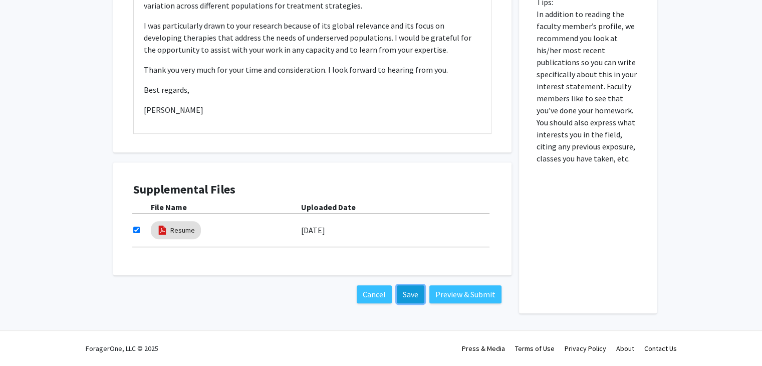
click at [415, 295] on button "Save" at bounding box center [411, 294] width 28 height 18
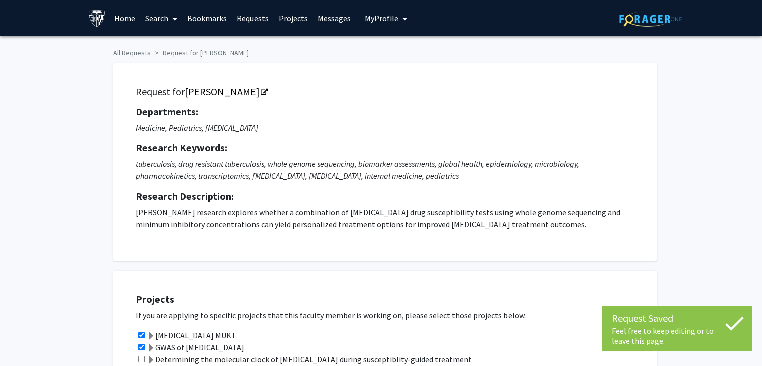
click at [381, 21] on span "My Profile" at bounding box center [382, 18] width 34 height 10
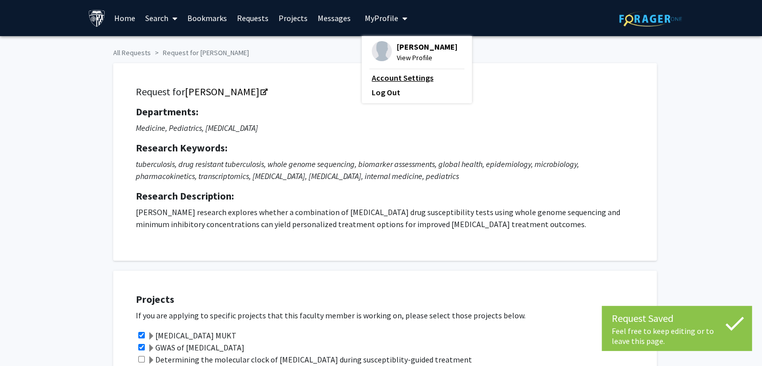
click at [413, 81] on link "Account Settings" at bounding box center [417, 78] width 90 height 12
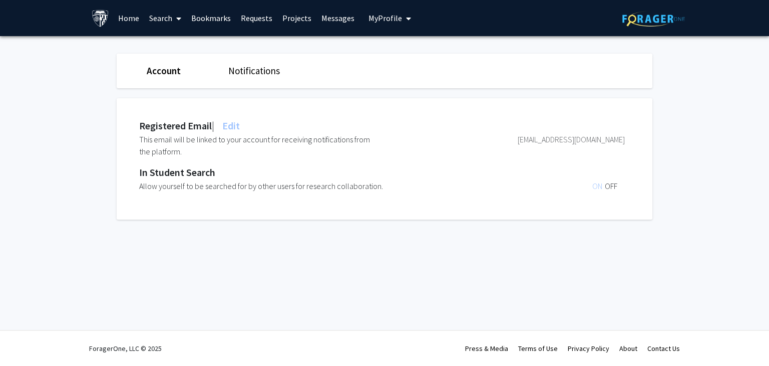
click at [406, 20] on icon "My profile dropdown to access profile and logout" at bounding box center [408, 19] width 5 height 8
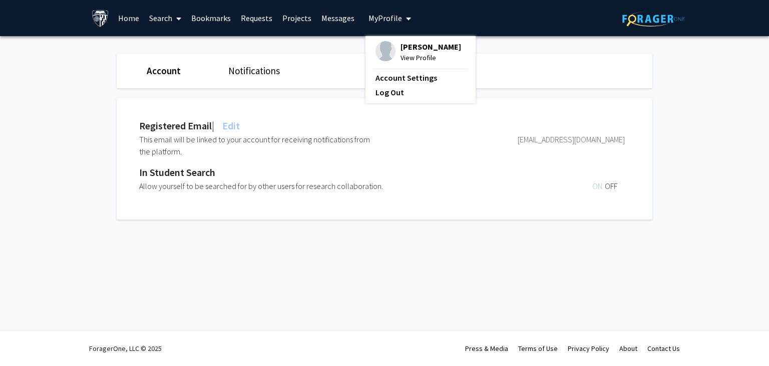
click at [419, 54] on span "View Profile" at bounding box center [431, 57] width 61 height 11
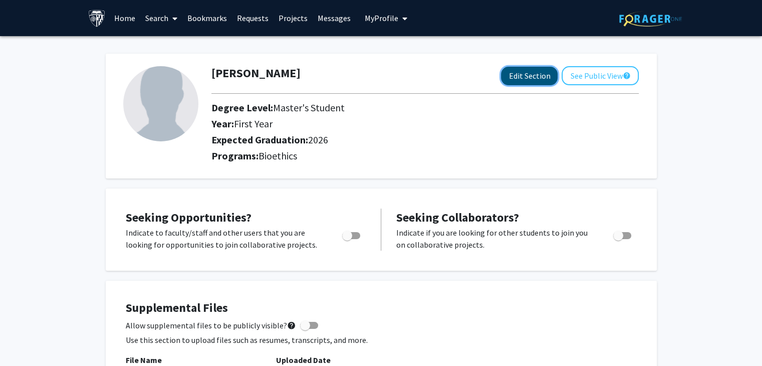
click at [519, 79] on button "Edit Section" at bounding box center [529, 76] width 57 height 19
select select "first_year"
select select "2026"
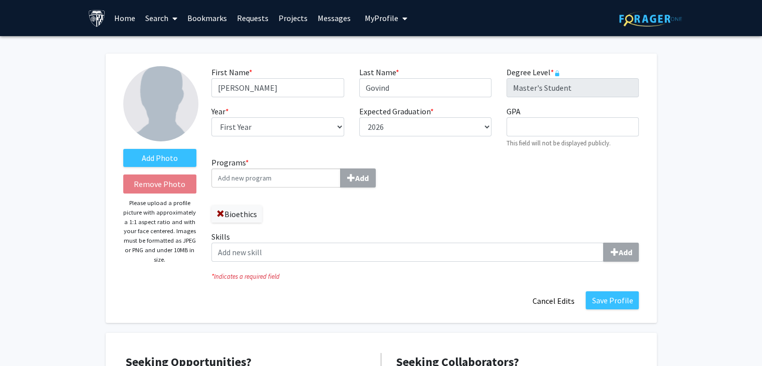
click at [344, 128] on div "Year * required --- First Year Second Year" at bounding box center [277, 126] width 147 height 43
click at [339, 128] on select "--- First Year Second Year" at bounding box center [277, 126] width 132 height 19
click at [388, 149] on div "First Name * required Suhani Last Name * required Govind Degree Level * require…" at bounding box center [425, 111] width 442 height 90
click at [632, 299] on button "Save Profile" at bounding box center [612, 300] width 53 height 18
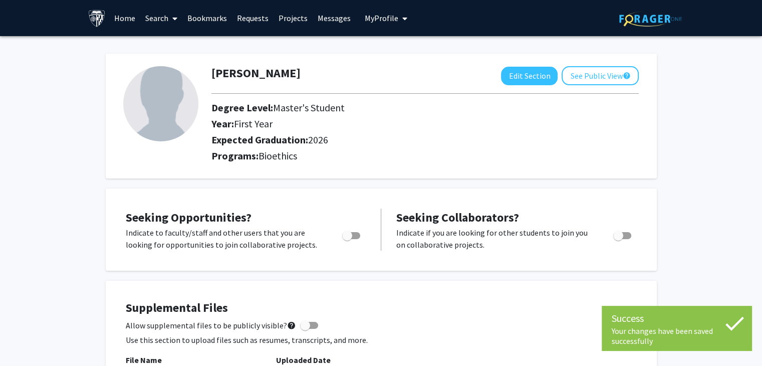
click at [262, 25] on link "Requests" at bounding box center [253, 18] width 42 height 35
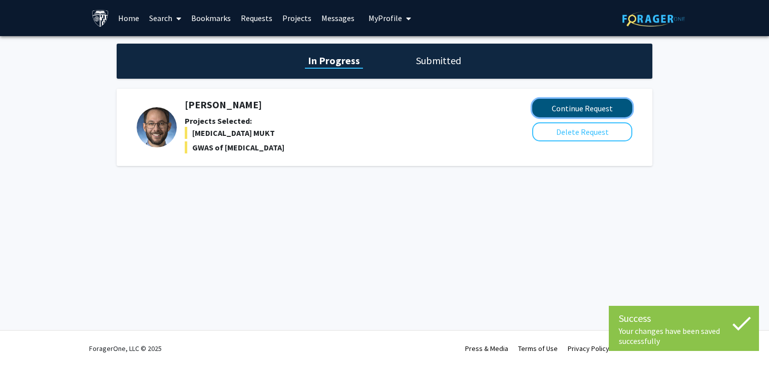
click at [574, 111] on button "Continue Request" at bounding box center [582, 108] width 100 height 19
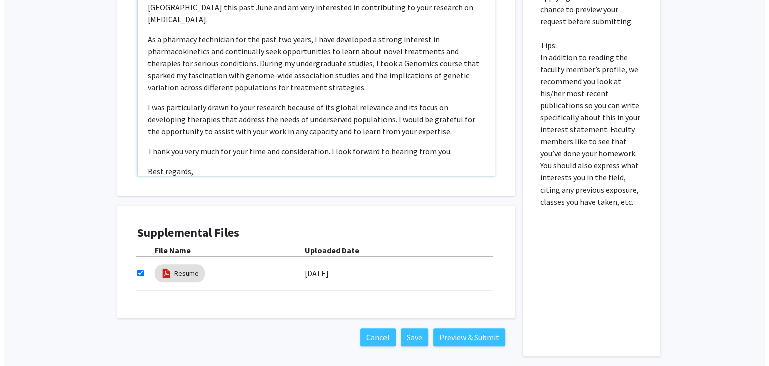
scroll to position [39, 0]
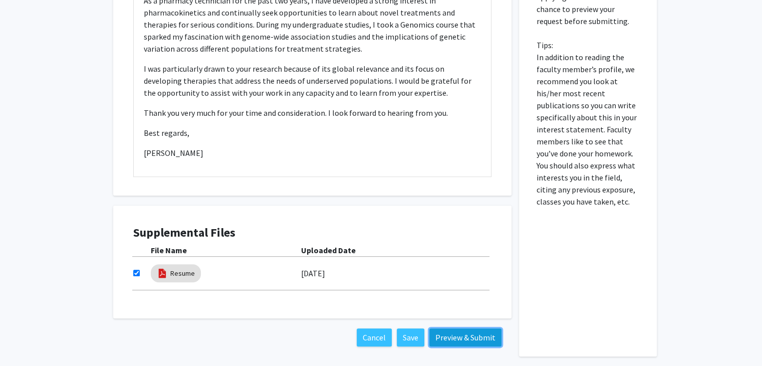
click at [469, 339] on button "Preview & Submit" at bounding box center [465, 337] width 72 height 18
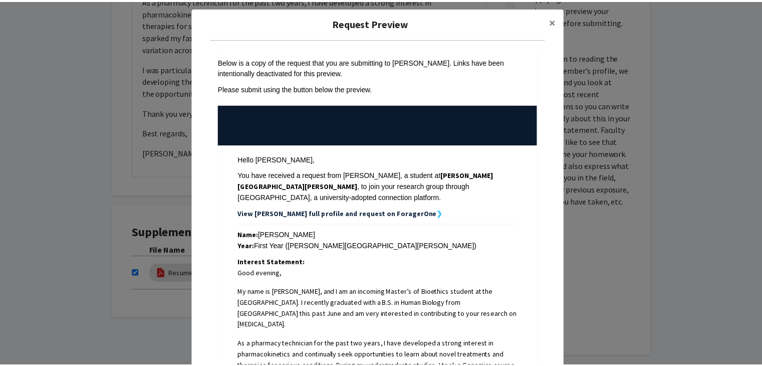
scroll to position [0, 0]
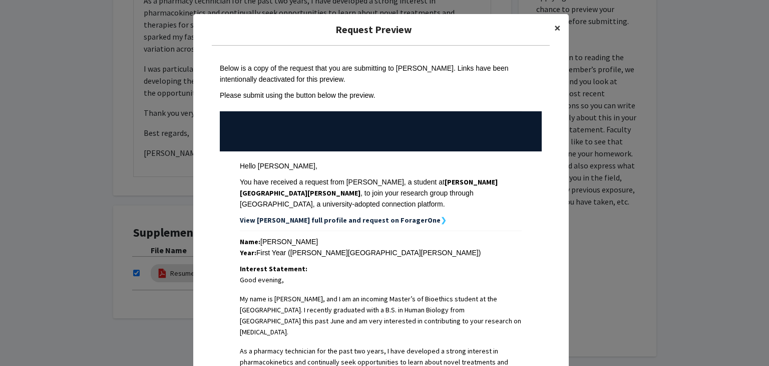
click at [558, 29] on button "×" at bounding box center [557, 28] width 23 height 28
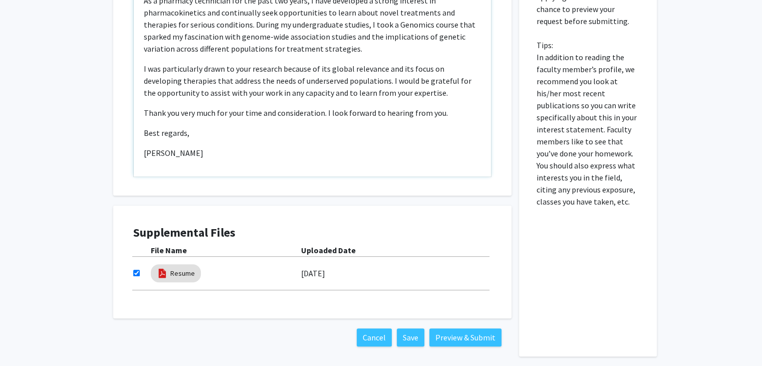
click at [146, 153] on p "[PERSON_NAME]" at bounding box center [312, 153] width 337 height 12
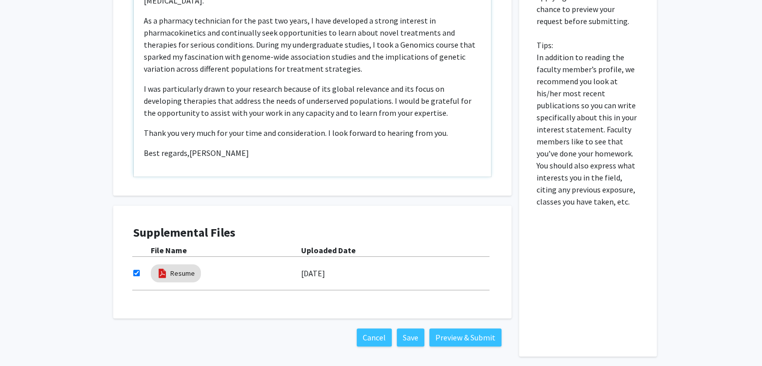
scroll to position [39, 0]
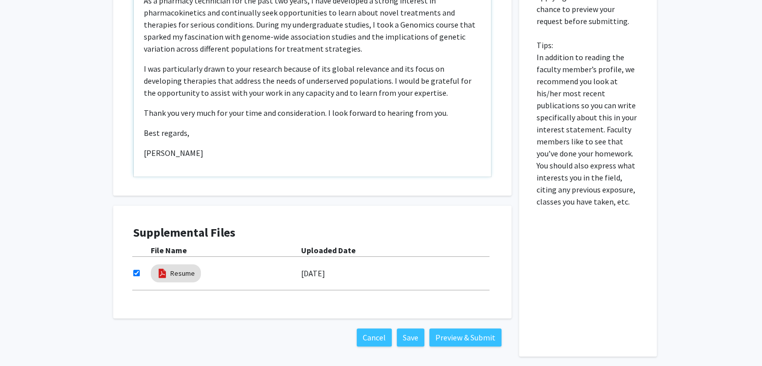
click at [189, 133] on p "Best regards," at bounding box center [312, 133] width 337 height 12
type textarea "<p>Good evening, </p><p>My name is Suhani Govind, and I am an incoming Master’s…"
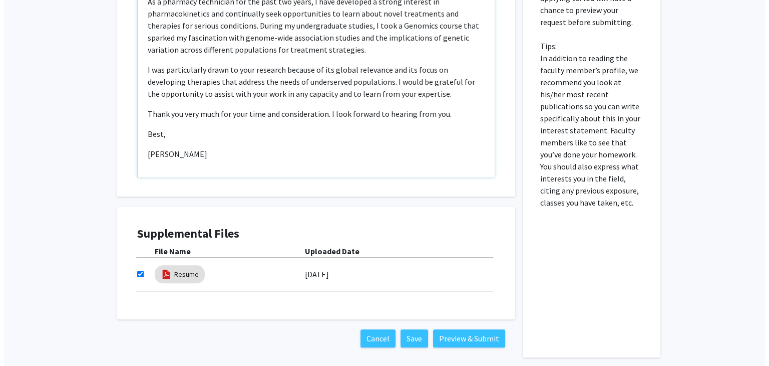
scroll to position [501, 0]
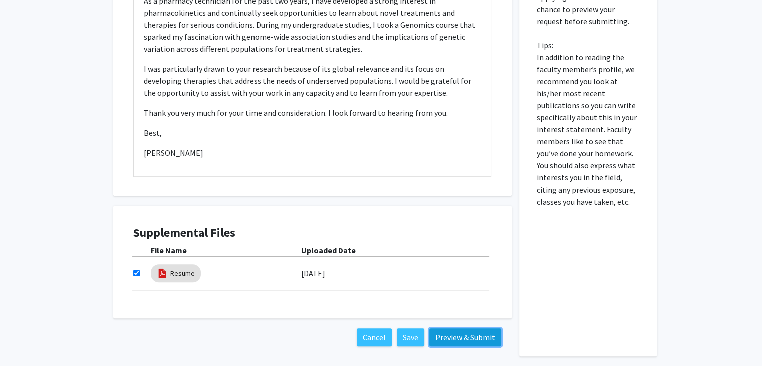
click at [479, 334] on button "Preview & Submit" at bounding box center [465, 337] width 72 height 18
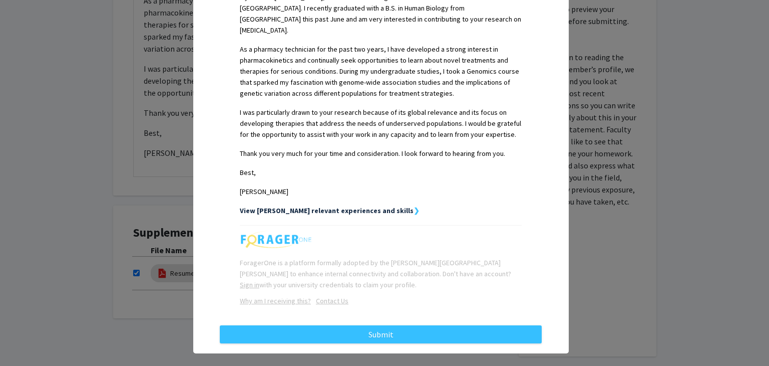
scroll to position [302, 0]
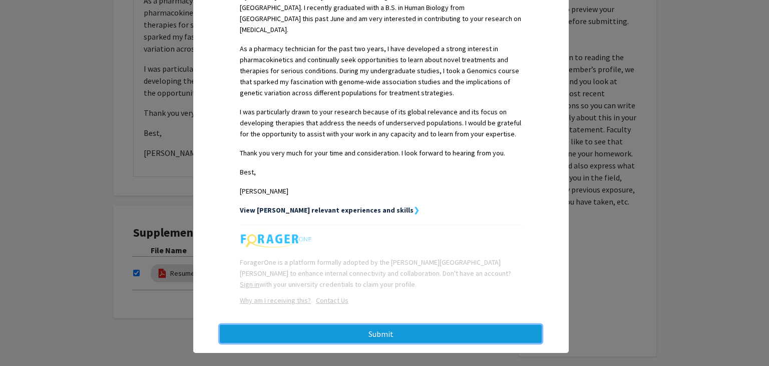
click at [481, 325] on button "Submit" at bounding box center [381, 334] width 322 height 18
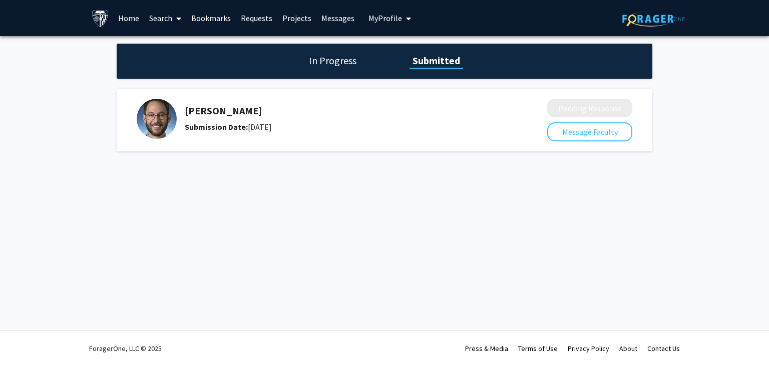
click at [339, 63] on h1 "In Progress" at bounding box center [333, 61] width 54 height 14
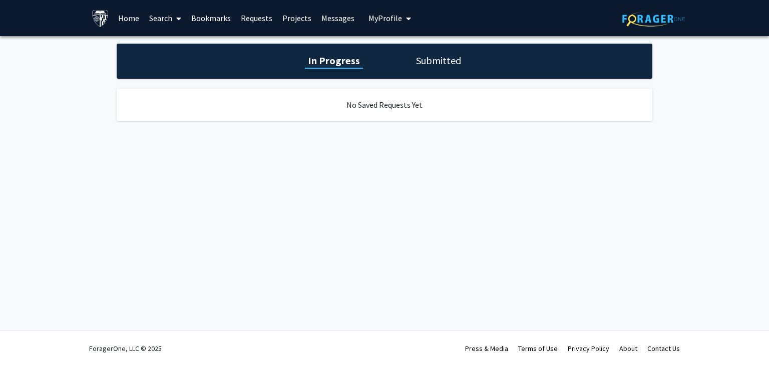
click at [225, 18] on link "Bookmarks" at bounding box center [211, 18] width 50 height 35
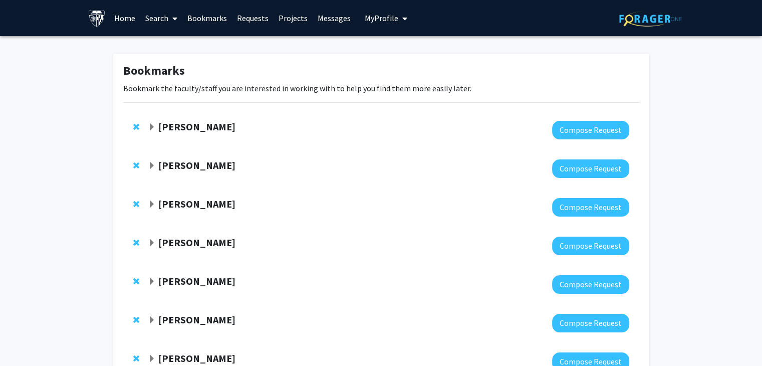
click at [206, 164] on strong "[PERSON_NAME]" at bounding box center [196, 165] width 77 height 13
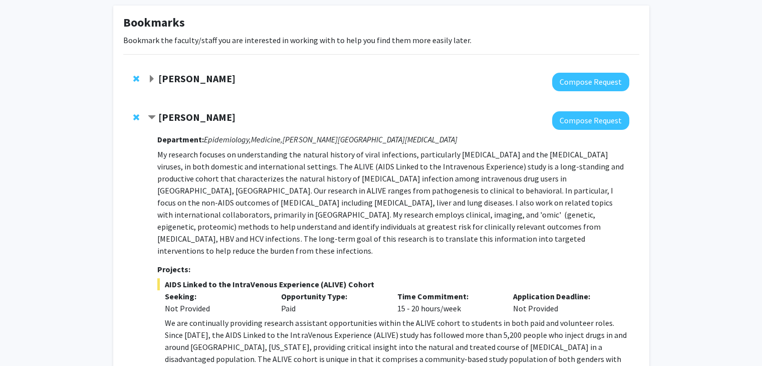
scroll to position [150, 0]
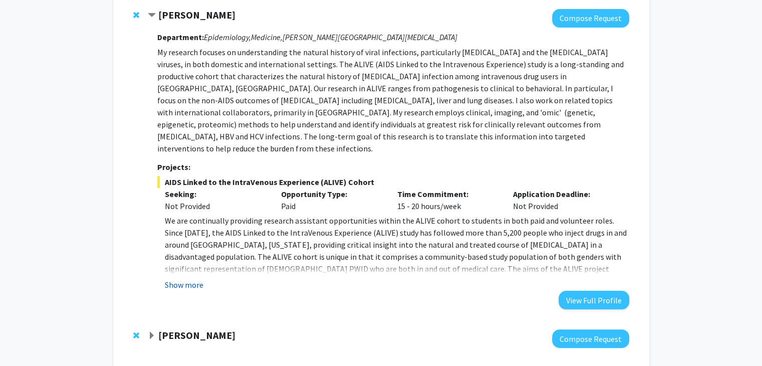
click at [190, 278] on button "Show more" at bounding box center [184, 284] width 39 height 12
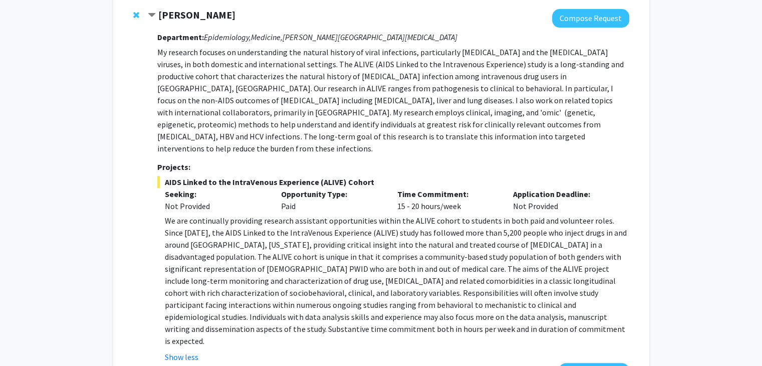
scroll to position [200, 0]
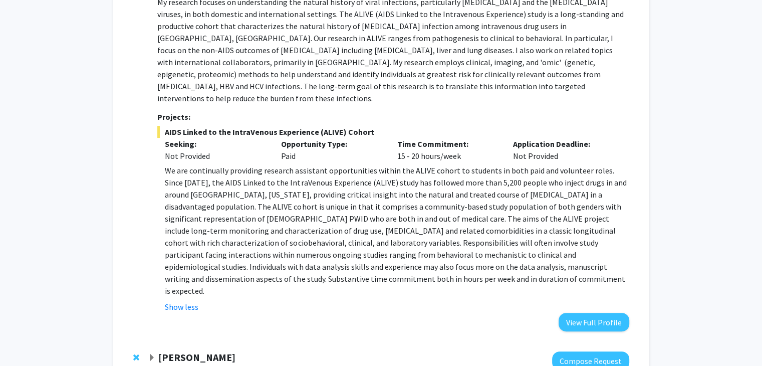
click at [595, 310] on div "Gregory Kirk Compose Request Department: Epidemiology, Medicine, Sidney Kimmel …" at bounding box center [381, 145] width 516 height 392
click at [597, 313] on button "View Full Profile" at bounding box center [593, 322] width 71 height 19
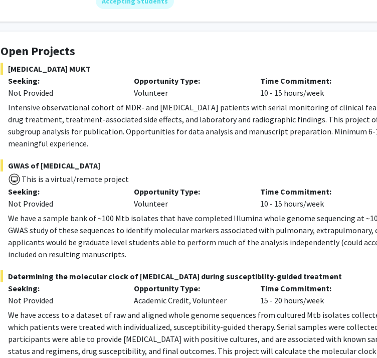
scroll to position [150, 42]
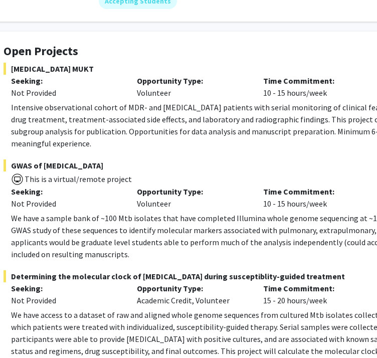
drag, startPoint x: 238, startPoint y: 357, endPoint x: 258, endPoint y: 362, distance: 20.5
click at [258, 207] on html "Skip navigation Home Search Bookmarks Requests Projects Messages My Profile [PE…" at bounding box center [146, 29] width 377 height 358
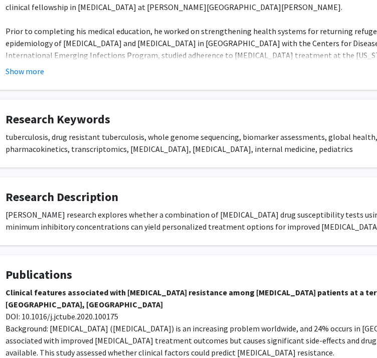
scroll to position [651, 40]
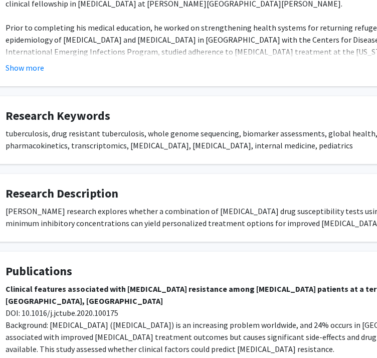
drag, startPoint x: 242, startPoint y: 357, endPoint x: 291, endPoint y: 362, distance: 48.9
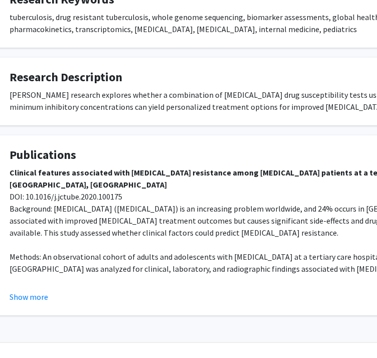
scroll to position [775, 36]
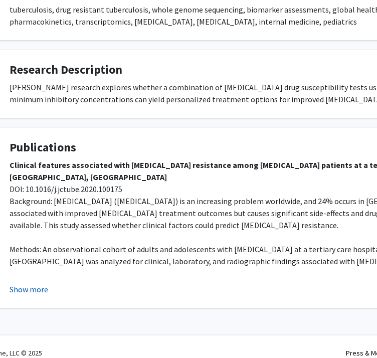
click at [20, 283] on button "Show more" at bounding box center [29, 289] width 39 height 12
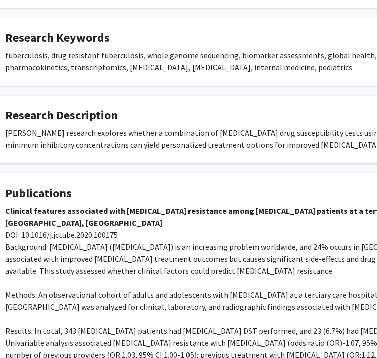
scroll to position [601, 40]
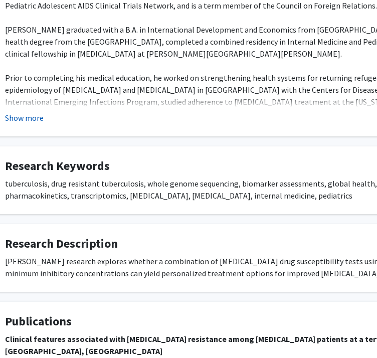
click at [33, 112] on button "Show more" at bounding box center [24, 118] width 39 height 12
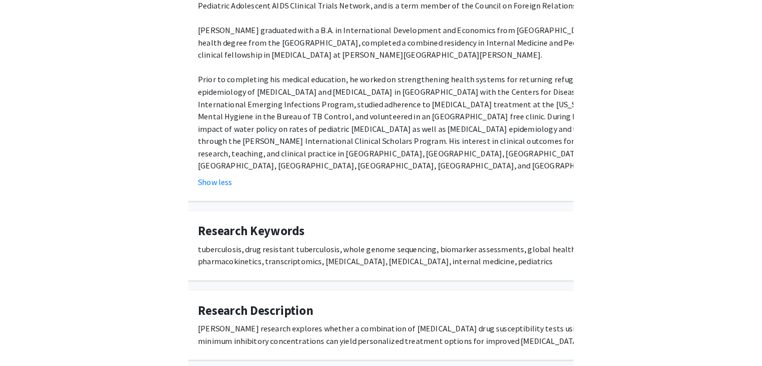
scroll to position [601, 0]
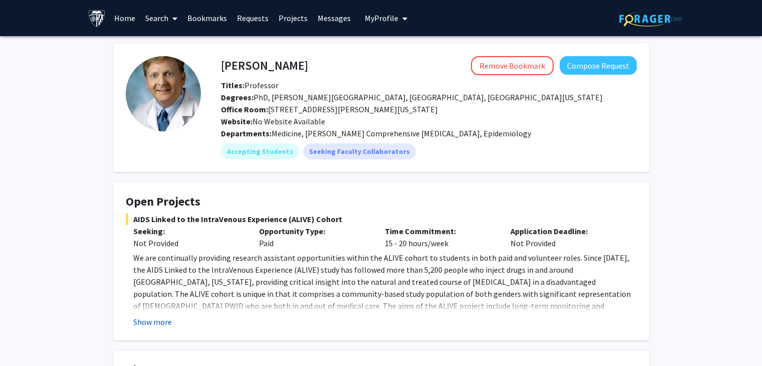
click at [156, 319] on button "Show more" at bounding box center [152, 322] width 39 height 12
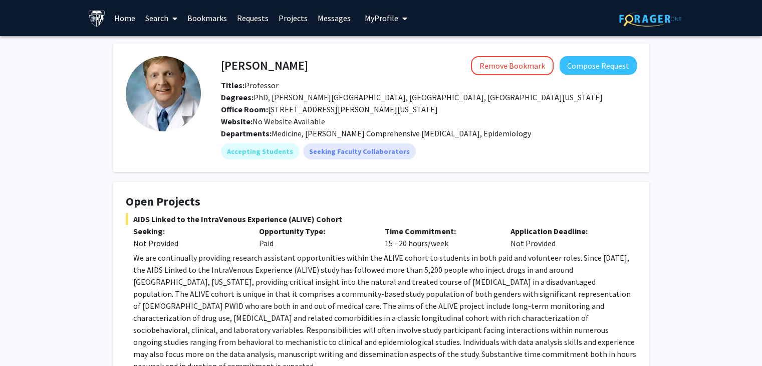
click at [155, 21] on link "Search" at bounding box center [161, 18] width 42 height 35
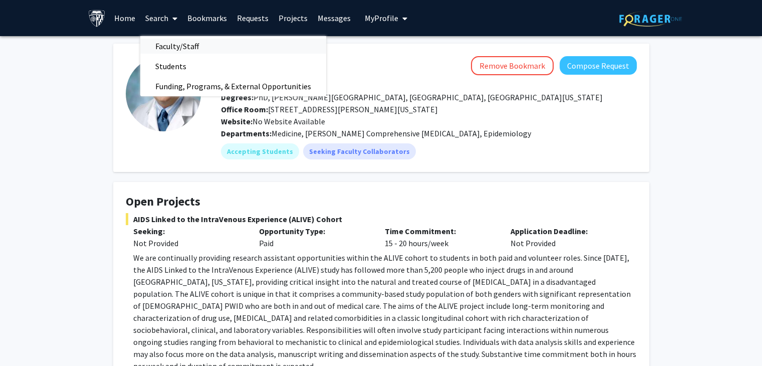
click at [164, 43] on span "Faculty/Staff" at bounding box center [177, 46] width 74 height 20
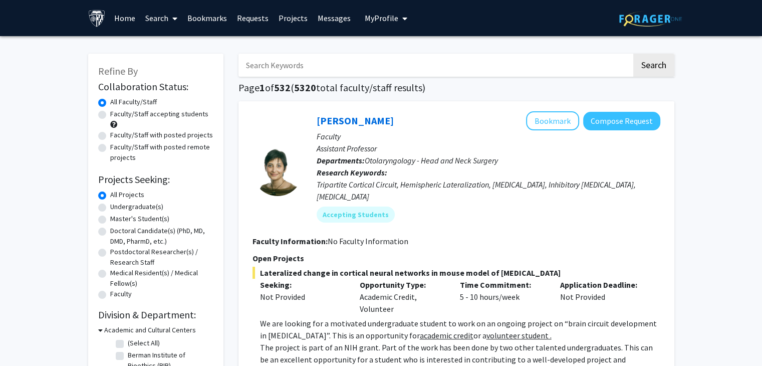
click at [110, 116] on label "Faculty/Staff accepting students" at bounding box center [159, 114] width 98 height 11
click at [110, 115] on input "Faculty/Staff accepting students" at bounding box center [113, 112] width 7 height 7
radio input "true"
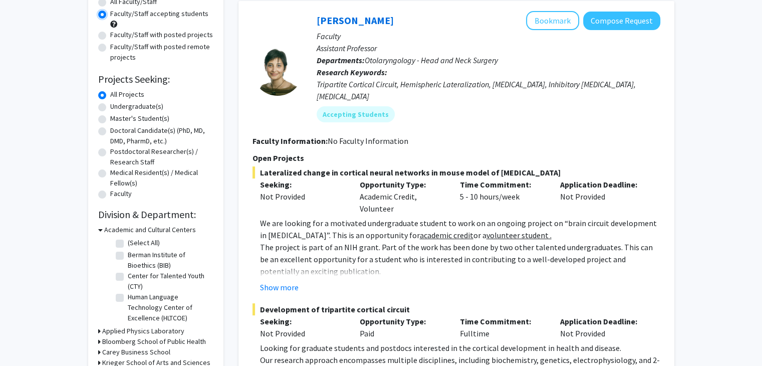
scroll to position [150, 0]
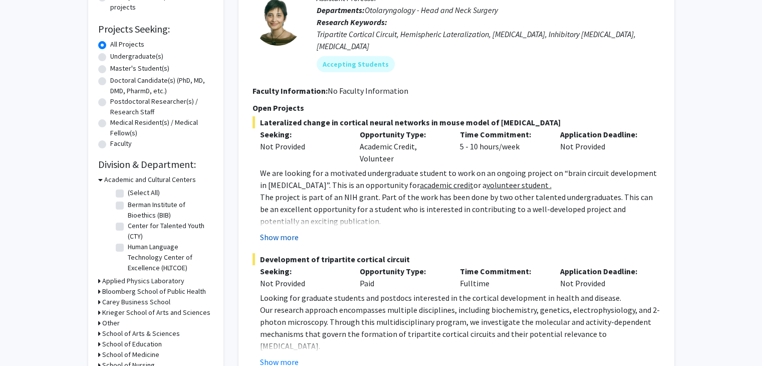
click at [287, 231] on button "Show more" at bounding box center [279, 237] width 39 height 12
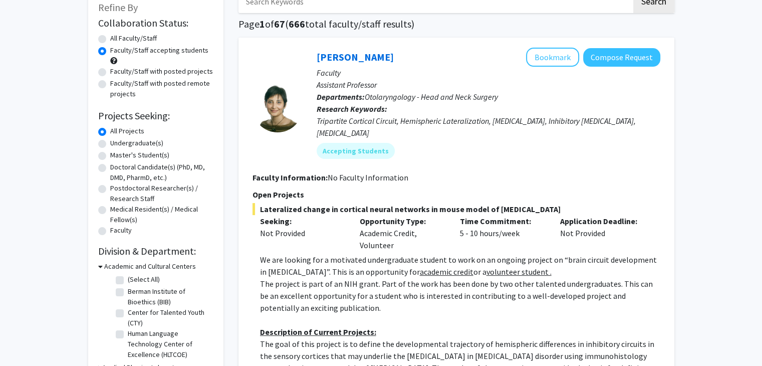
scroll to position [0, 0]
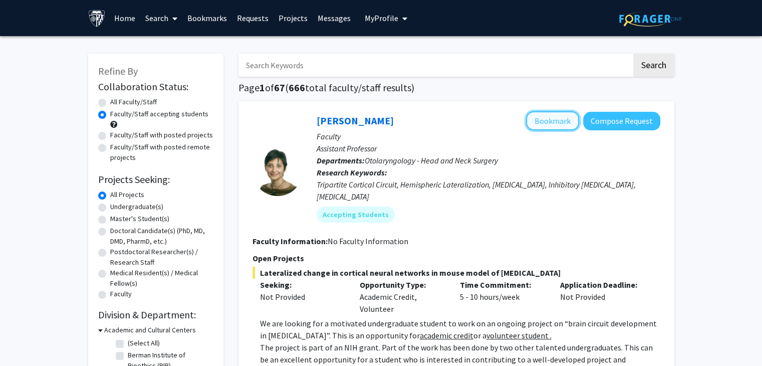
click at [566, 122] on button "Bookmark" at bounding box center [552, 120] width 53 height 19
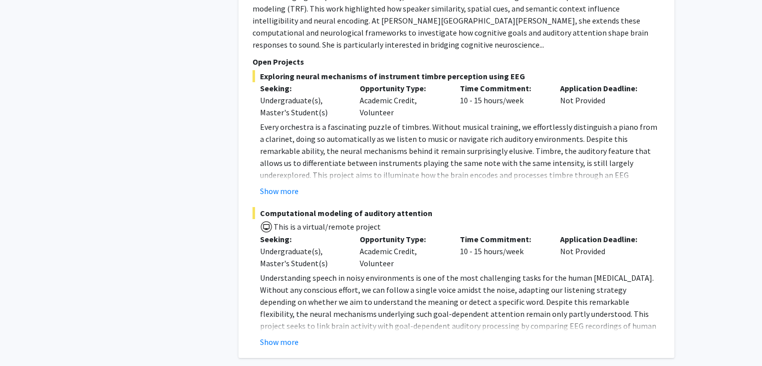
scroll to position [3556, 0]
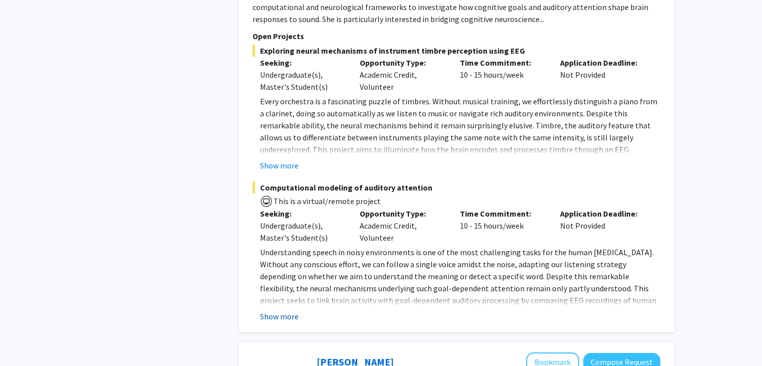
click at [291, 310] on button "Show more" at bounding box center [279, 316] width 39 height 12
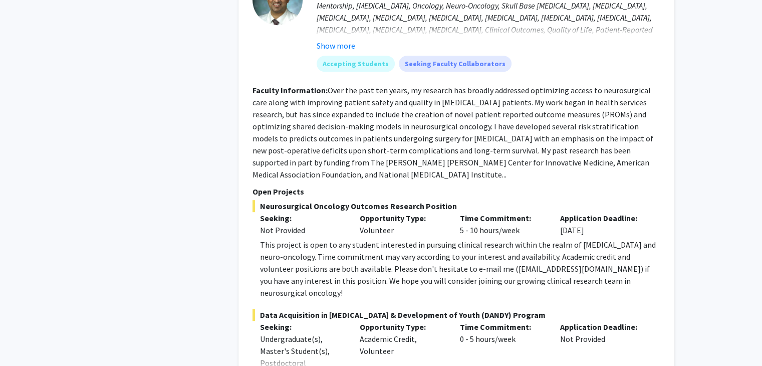
scroll to position [4358, 0]
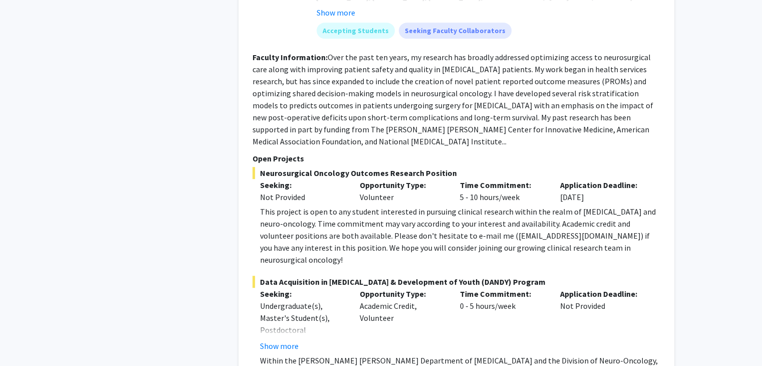
click at [274, 321] on div "[PERSON_NAME] Bookmark Compose Request Faculty Assistant Professor Departments:…" at bounding box center [456, 158] width 436 height 563
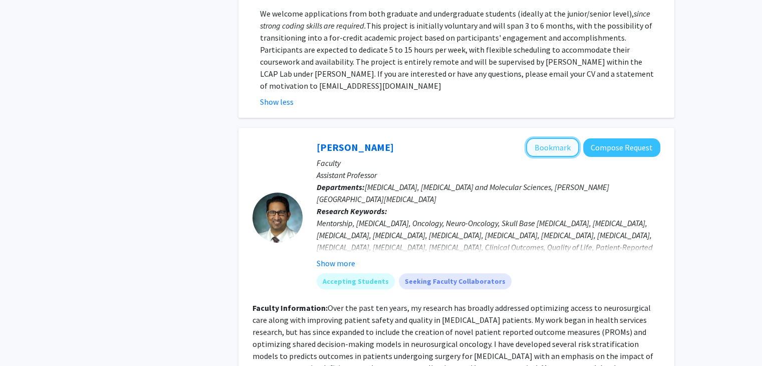
click at [559, 138] on button "Bookmark" at bounding box center [552, 147] width 53 height 19
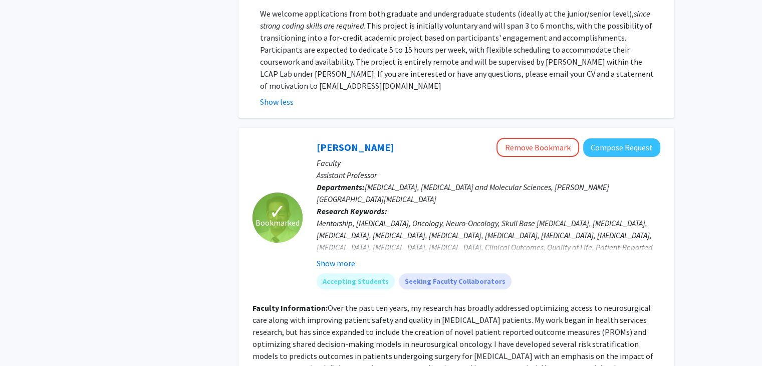
click at [407, 217] on div "Mentorship, Neurosurgery, Oncology, Neuro-Oncology, Skull Base Tumors, Glioma, …" at bounding box center [489, 253] width 344 height 72
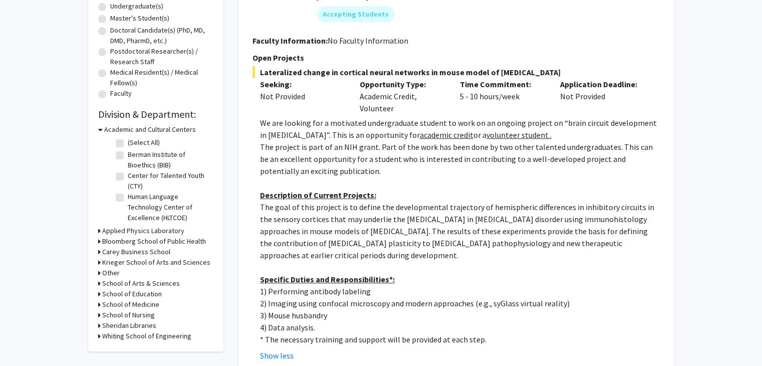
scroll to position [0, 0]
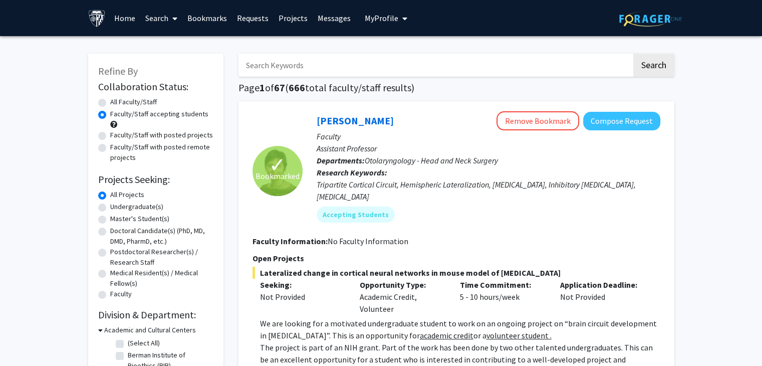
click at [198, 17] on link "Bookmarks" at bounding box center [207, 18] width 50 height 35
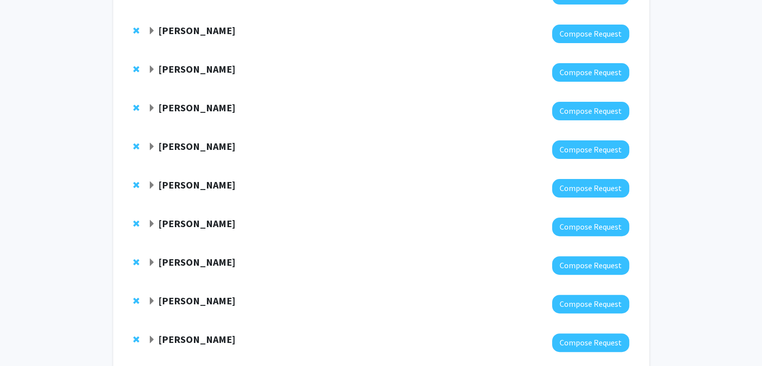
scroll to position [348, 0]
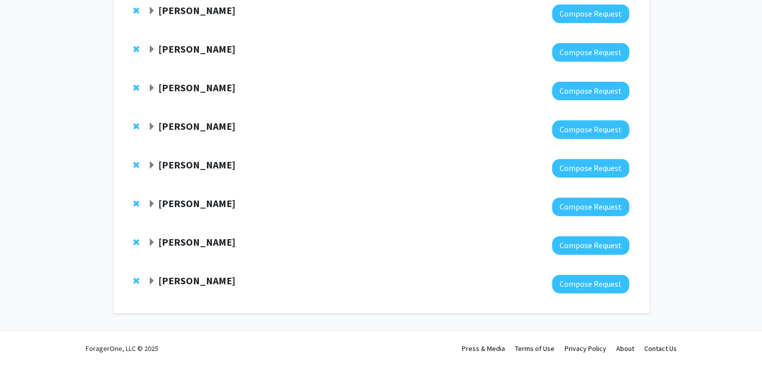
click at [209, 276] on strong "[PERSON_NAME]" at bounding box center [196, 280] width 77 height 13
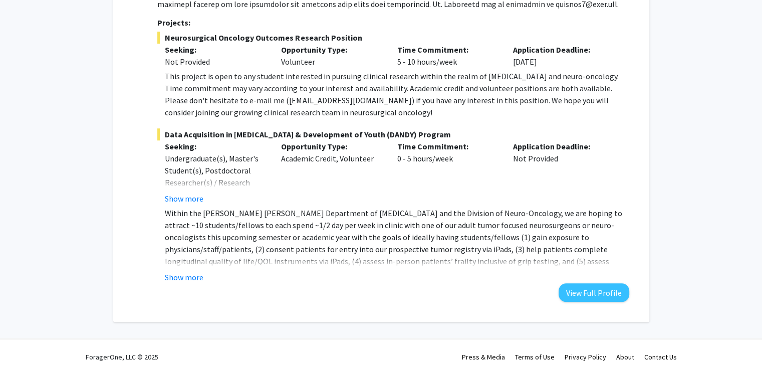
scroll to position [748, 0]
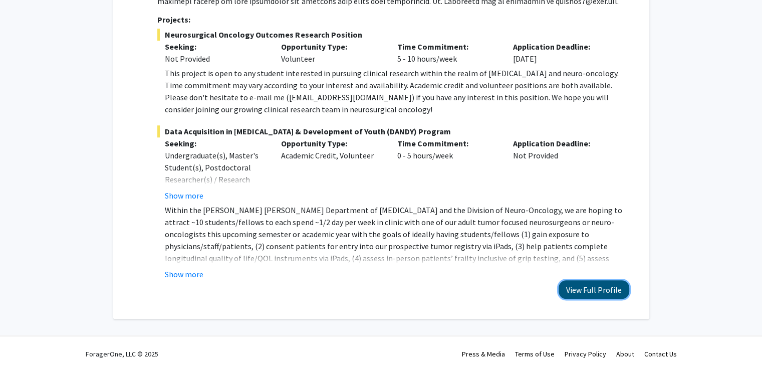
click at [625, 288] on button "View Full Profile" at bounding box center [593, 289] width 71 height 19
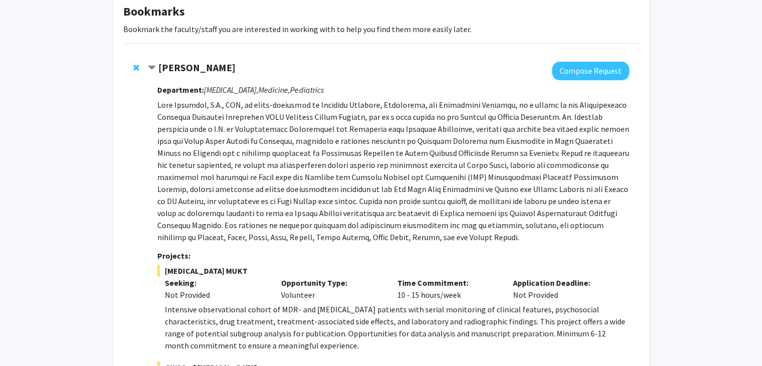
scroll to position [50, 0]
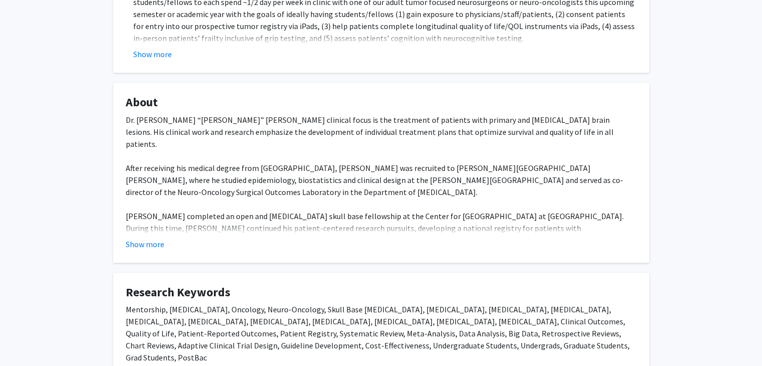
scroll to position [451, 0]
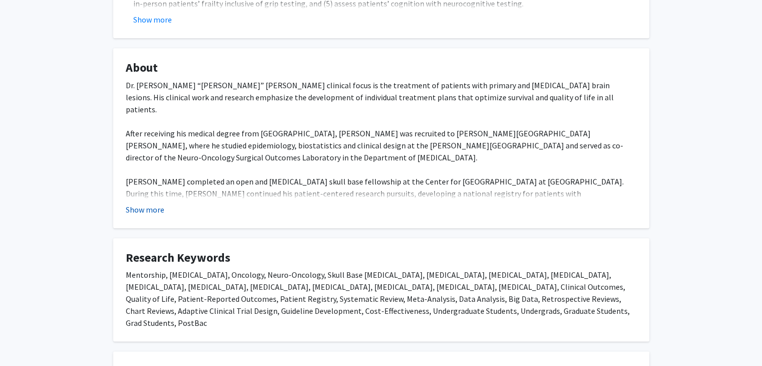
click at [149, 203] on button "Show more" at bounding box center [145, 209] width 39 height 12
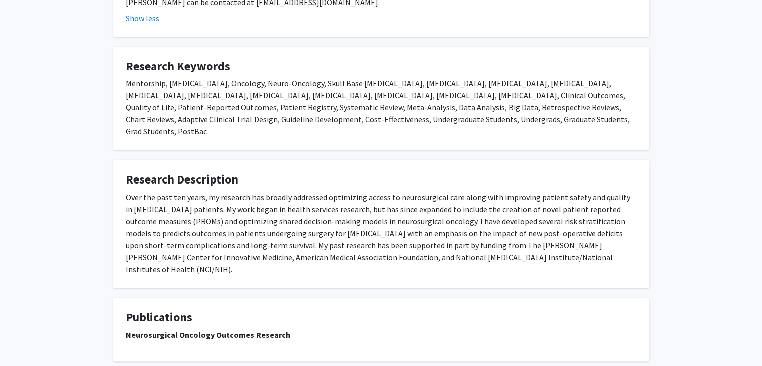
scroll to position [688, 0]
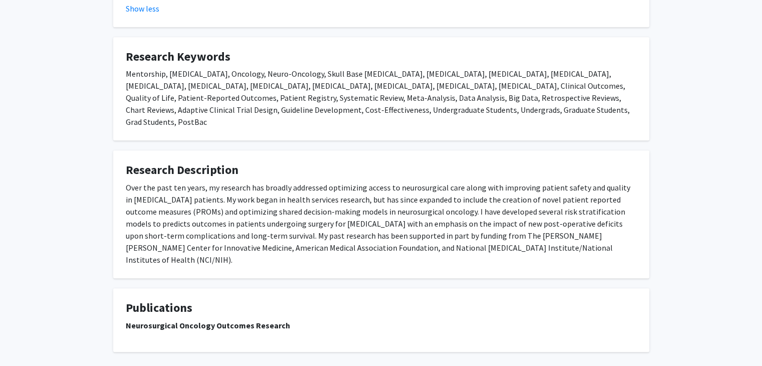
click at [260, 320] on strong "Neurosurgical Oncology Outcomes Research" at bounding box center [208, 325] width 164 height 10
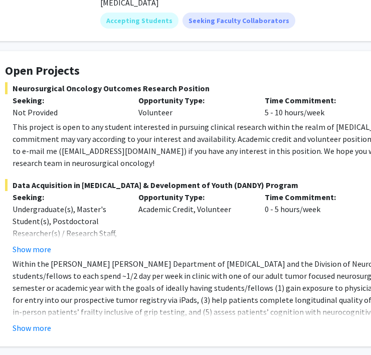
scroll to position [150, 40]
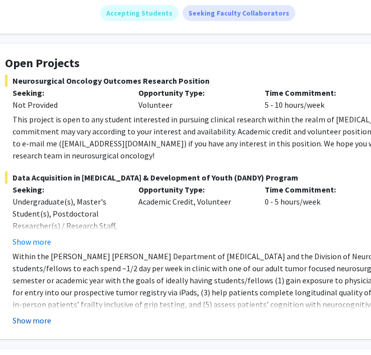
click at [44, 314] on button "Show more" at bounding box center [32, 320] width 39 height 12
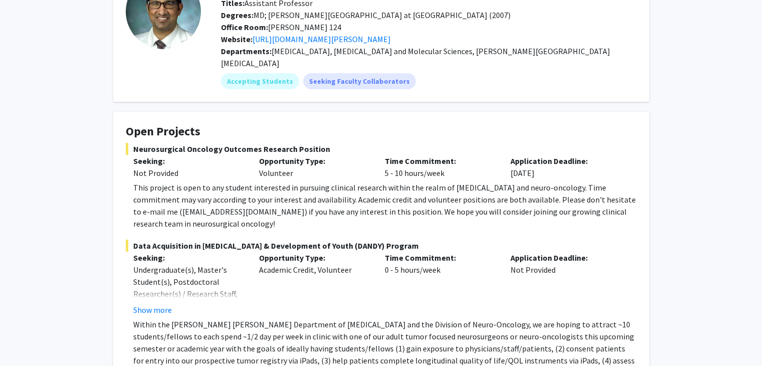
scroll to position [0, 0]
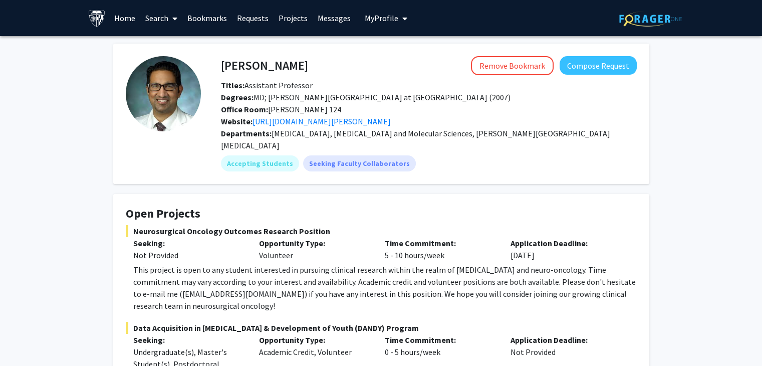
click at [196, 17] on link "Bookmarks" at bounding box center [207, 18] width 50 height 35
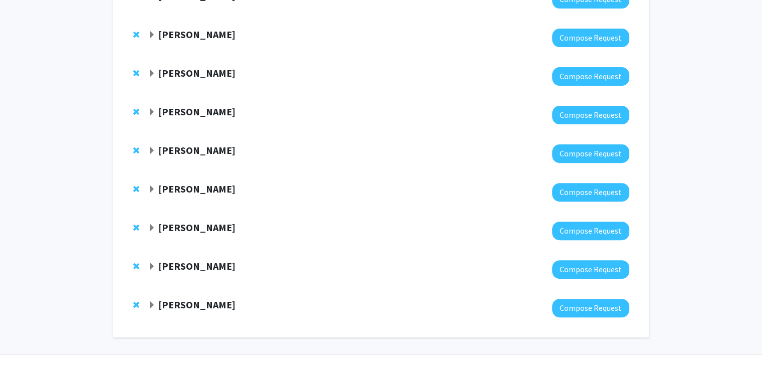
scroll to position [348, 0]
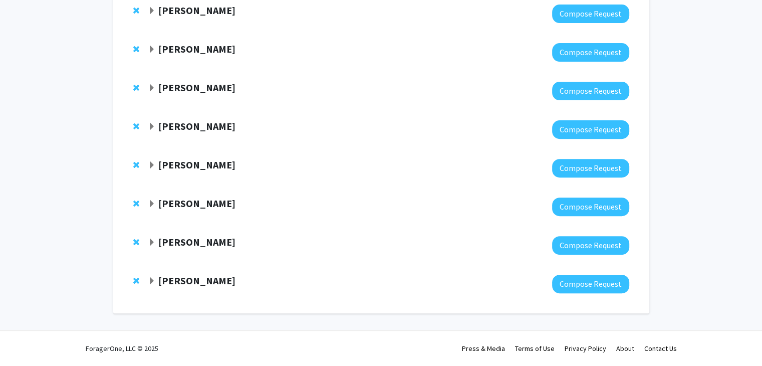
click at [205, 237] on strong "Tara Deemyad" at bounding box center [196, 241] width 77 height 13
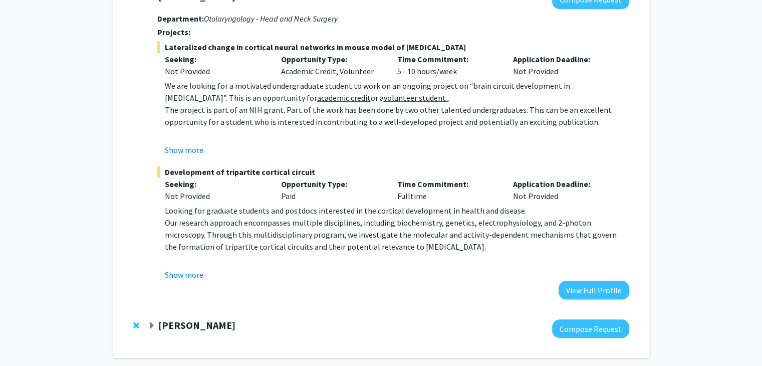
scroll to position [598, 0]
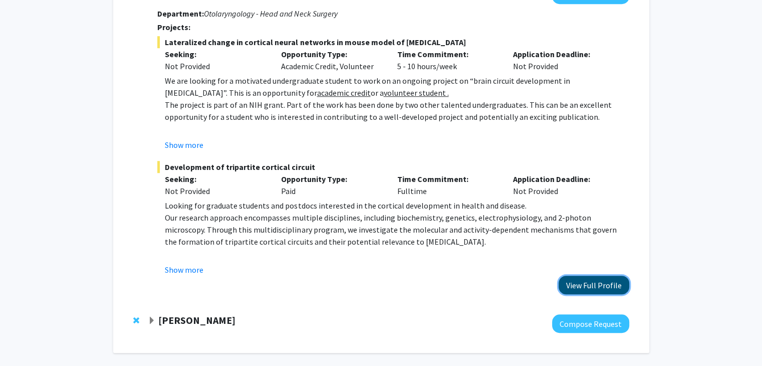
click at [595, 288] on button "View Full Profile" at bounding box center [593, 284] width 71 height 19
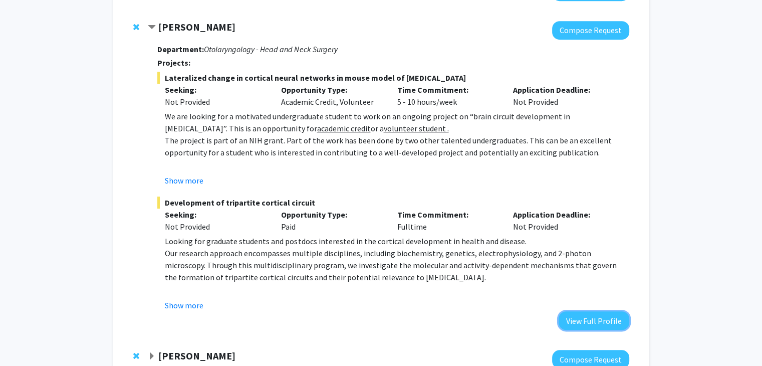
scroll to position [548, 0]
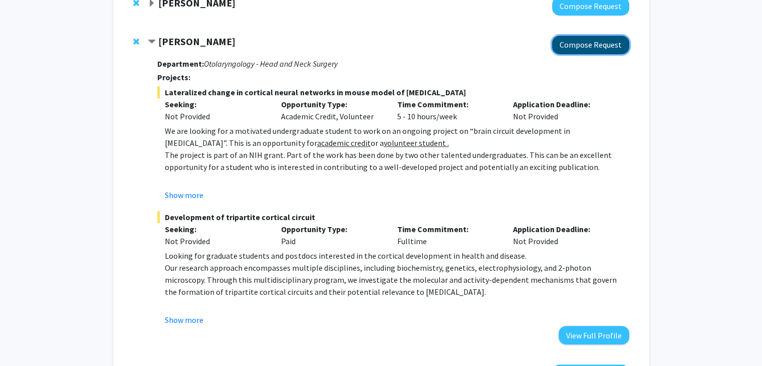
click at [597, 46] on button "Compose Request" at bounding box center [590, 45] width 77 height 19
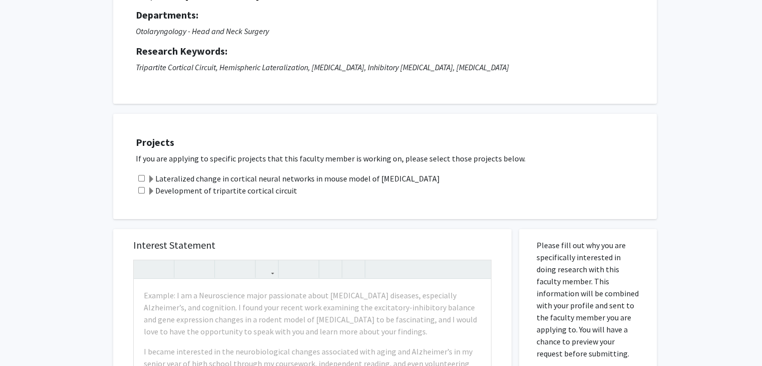
scroll to position [100, 0]
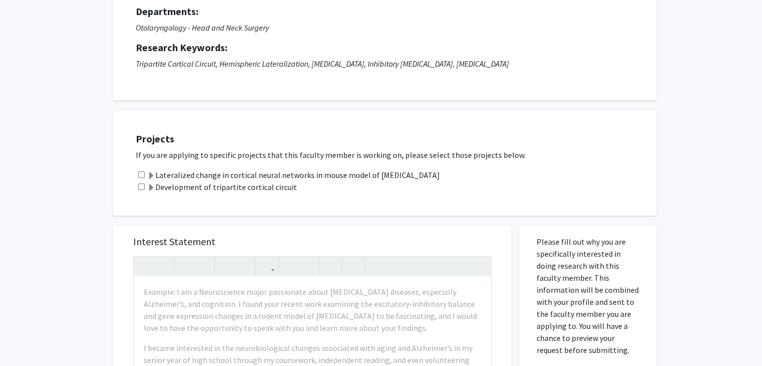
click at [143, 174] on input "checkbox" at bounding box center [141, 174] width 7 height 7
checkbox input "true"
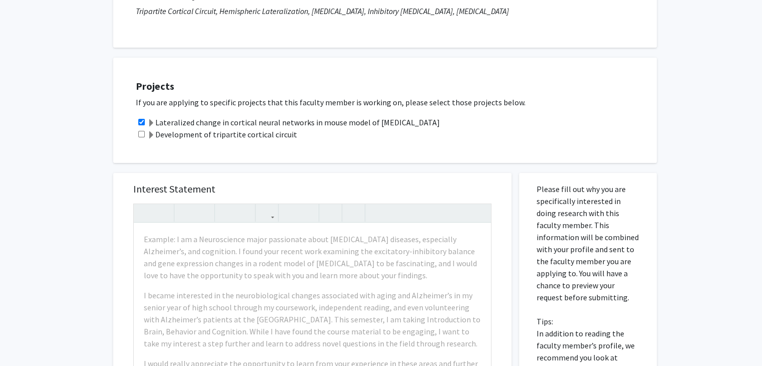
scroll to position [200, 0]
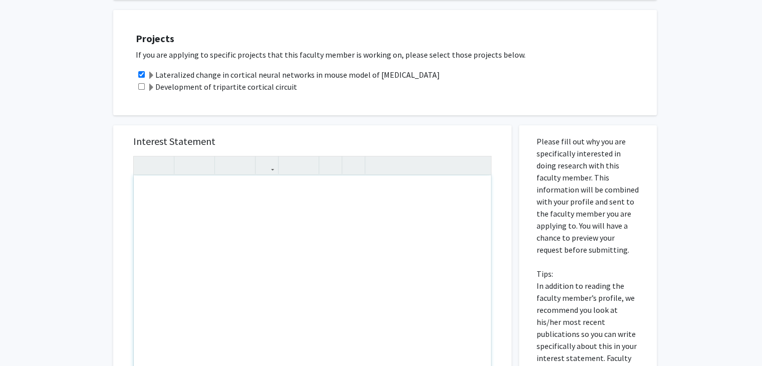
click at [246, 208] on div "Note to users with screen readers: Please press Alt+0 or Option+0 to deactivate…" at bounding box center [312, 289] width 357 height 229
paste div "Note to users with screen readers: Please press Alt+0 or Option+0 to deactivate…"
type textarea "<p>Good evening, </p><p>My name is Suhani Govind, and I am an incoming Master’s…"
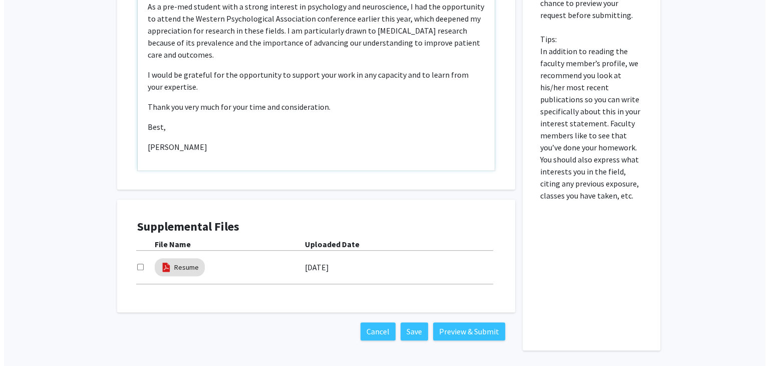
scroll to position [451, 0]
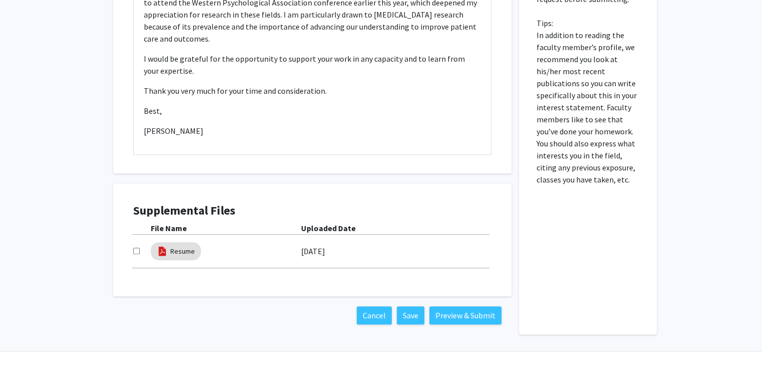
click at [133, 252] on input "checkbox" at bounding box center [136, 250] width 7 height 7
checkbox input "true"
click at [449, 317] on button "Preview & Submit" at bounding box center [465, 315] width 72 height 18
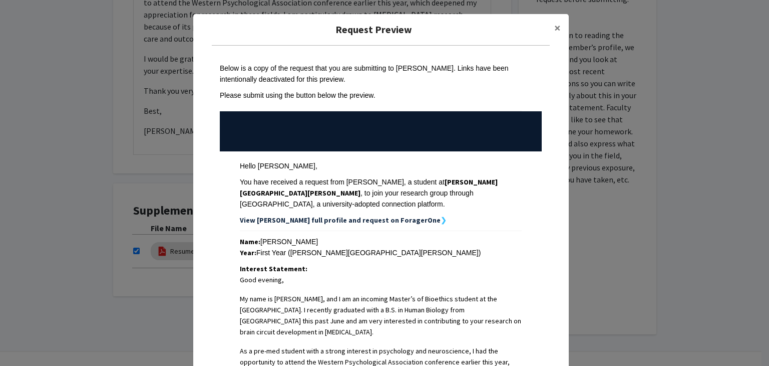
scroll to position [291, 0]
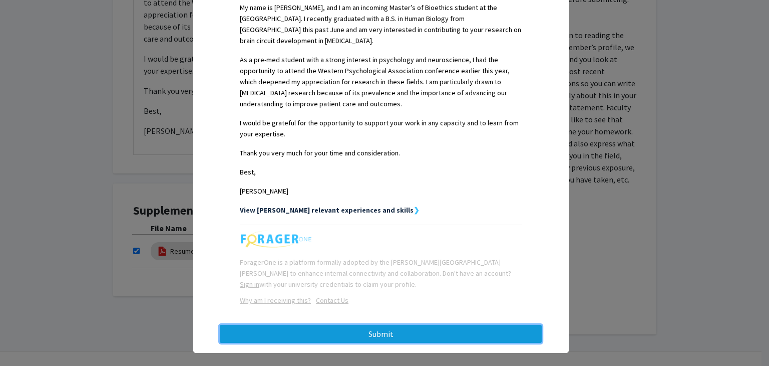
click at [471, 325] on button "Submit" at bounding box center [381, 334] width 322 height 18
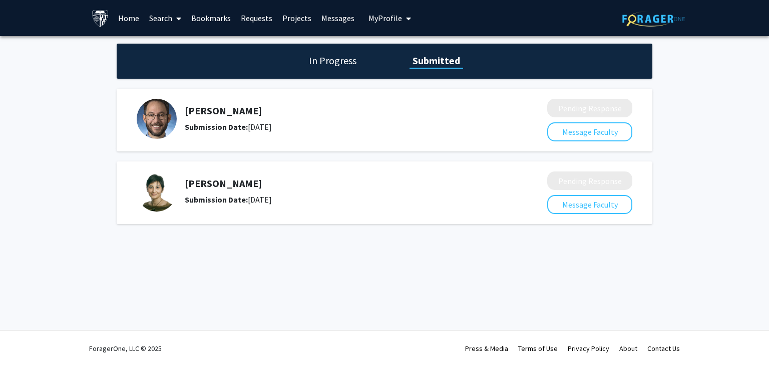
drag, startPoint x: 473, startPoint y: 279, endPoint x: 484, endPoint y: 258, distance: 23.7
click at [483, 259] on div "Skip navigation Home Search Bookmarks Requests Projects Messages My Profile Suh…" at bounding box center [384, 183] width 769 height 366
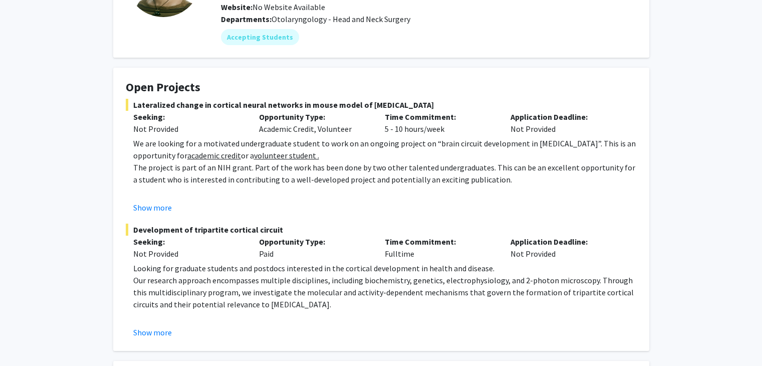
scroll to position [111, 0]
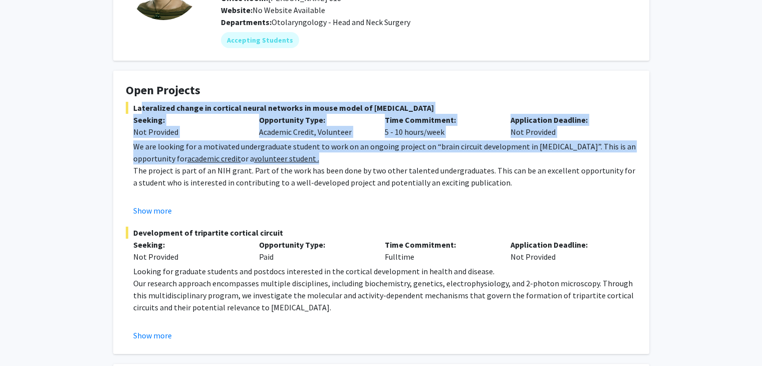
drag, startPoint x: 132, startPoint y: 108, endPoint x: 452, endPoint y: 159, distance: 324.1
click at [452, 159] on div "Lateralized change in cortical neural networks in mouse model of autism Seeking…" at bounding box center [381, 159] width 511 height 115
copy div "Lateralized change in cortical neural networks in mouse model of autism Seeking…"
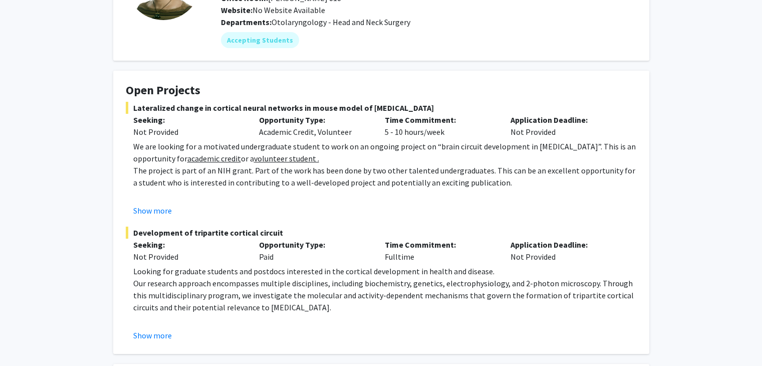
click at [503, 176] on p "The project is part of an NIH grant. Part of the work has been done by two othe…" at bounding box center [384, 176] width 503 height 24
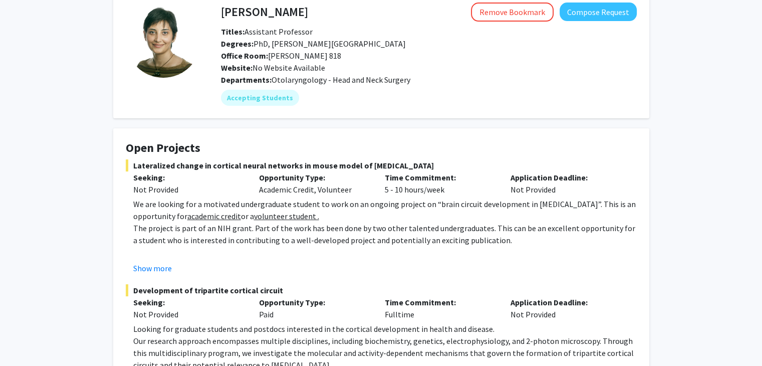
scroll to position [0, 0]
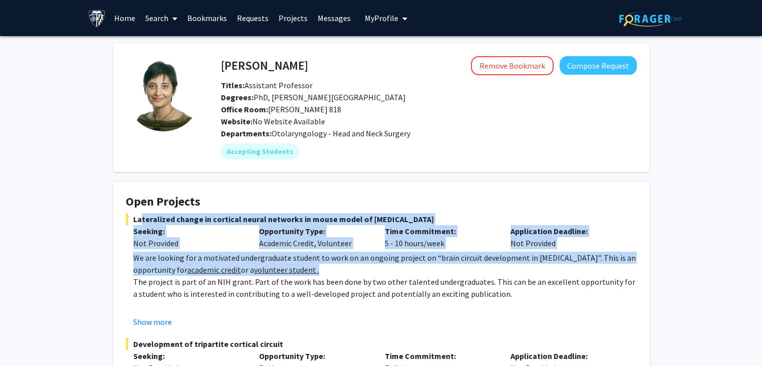
drag, startPoint x: 134, startPoint y: 217, endPoint x: 320, endPoint y: 269, distance: 192.9
click at [320, 269] on div "Lateralized change in cortical neural networks in mouse model of autism Seeking…" at bounding box center [381, 270] width 511 height 115
copy div "Lateralized change in cortical neural networks in mouse model of autism Seeking…"
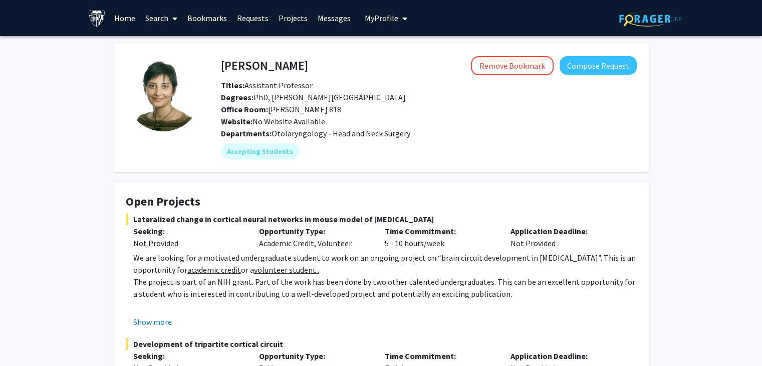
click at [407, 281] on p "The project is part of an NIH grant. Part of the work has been done by two othe…" at bounding box center [384, 287] width 503 height 24
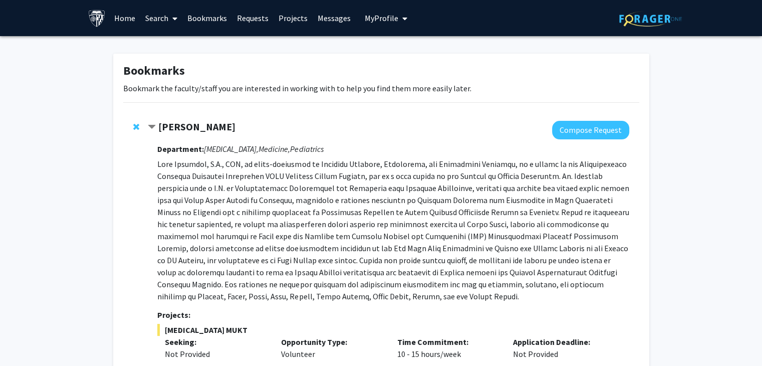
click at [152, 125] on span "Contract Jeffrey Tornheim Bookmark" at bounding box center [152, 127] width 8 height 8
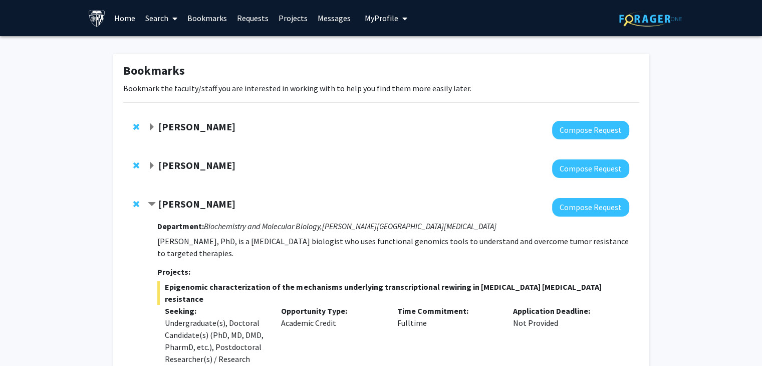
click at [152, 206] on span "Contract Utthara Nayar Bookmark" at bounding box center [152, 204] width 8 height 8
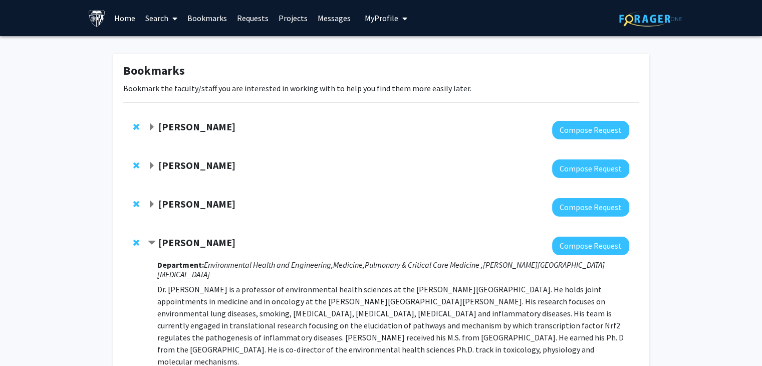
click at [157, 241] on div "[PERSON_NAME]" at bounding box center [256, 242] width 216 height 13
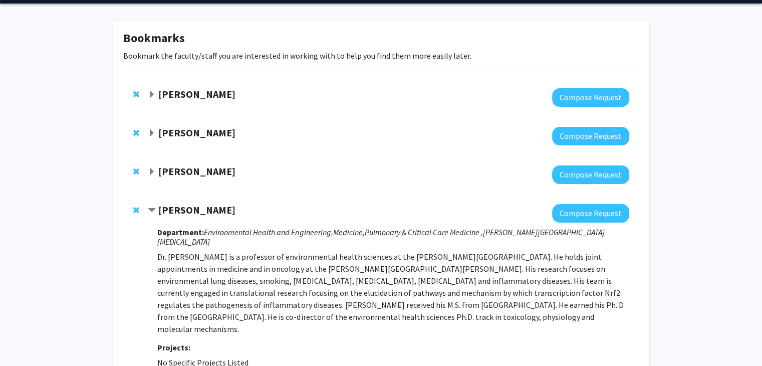
scroll to position [50, 0]
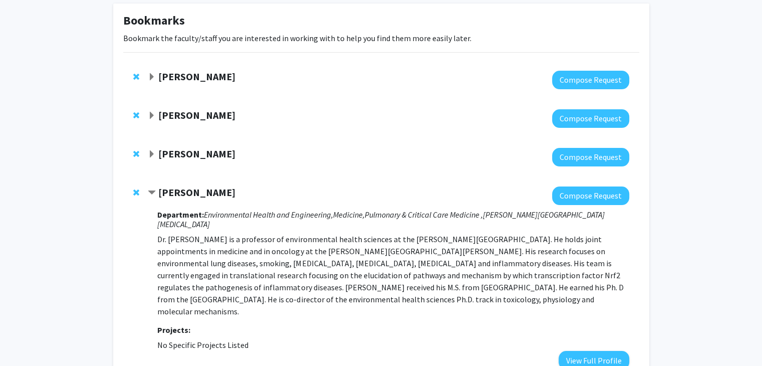
click at [154, 191] on span "Contract Shyam Biswal Bookmark" at bounding box center [152, 193] width 8 height 8
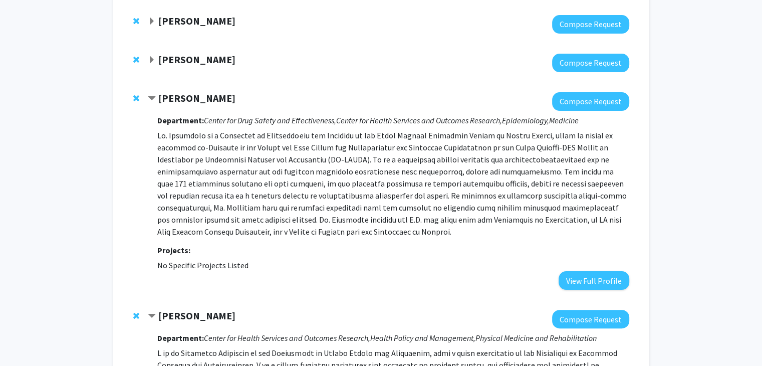
scroll to position [200, 0]
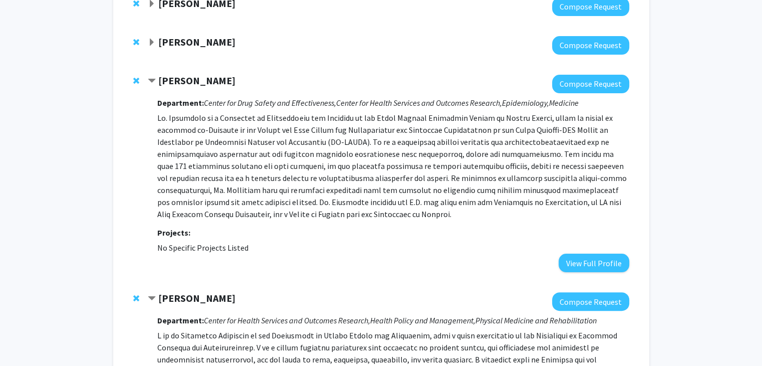
click at [153, 81] on span "Contract Caleb Alexander Bookmark" at bounding box center [152, 81] width 8 height 8
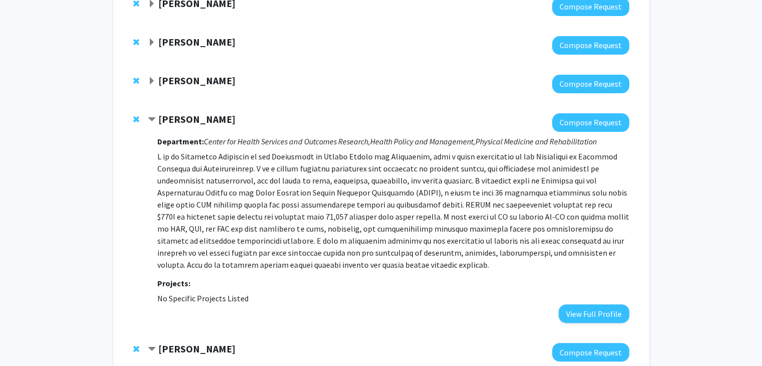
click at [153, 117] on span "Contract Renan Castillo Bookmark" at bounding box center [152, 120] width 8 height 8
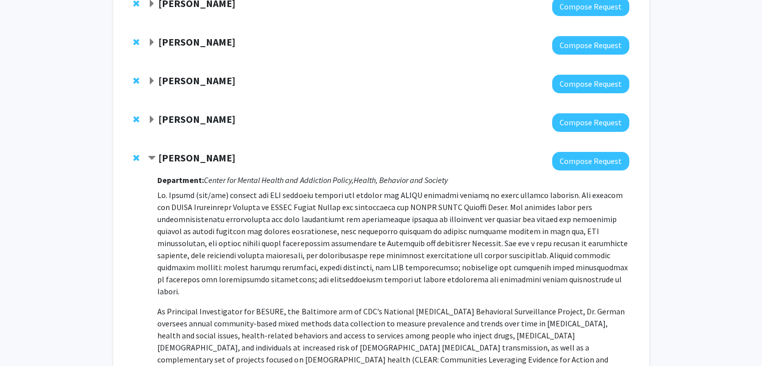
click at [156, 155] on div "[PERSON_NAME]" at bounding box center [256, 158] width 216 height 13
click at [154, 155] on span "Contract Danielle German Bookmark" at bounding box center [152, 158] width 8 height 8
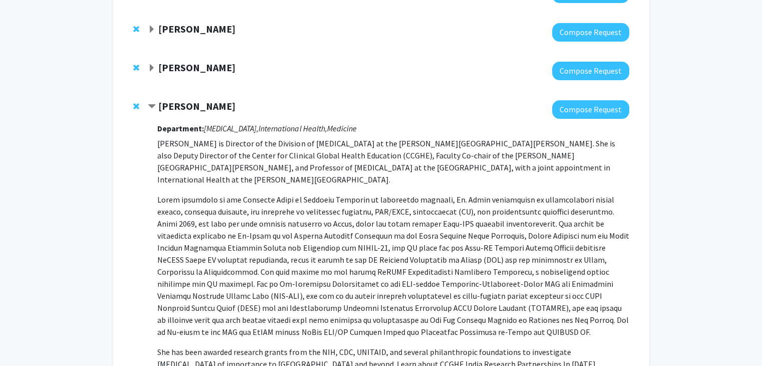
scroll to position [301, 0]
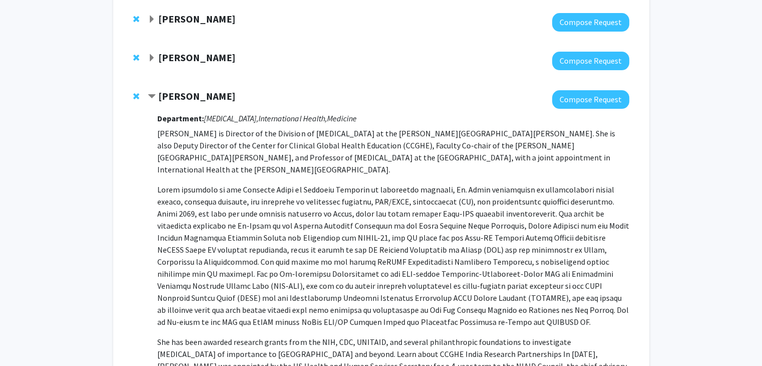
click at [150, 96] on span "Contract Amita Gupta Bookmark" at bounding box center [152, 97] width 8 height 8
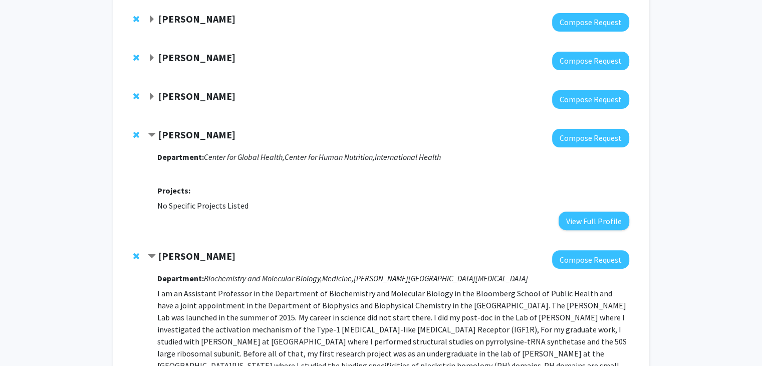
click at [151, 132] on span "Contract Laura Caulfield Bookmark" at bounding box center [152, 135] width 8 height 8
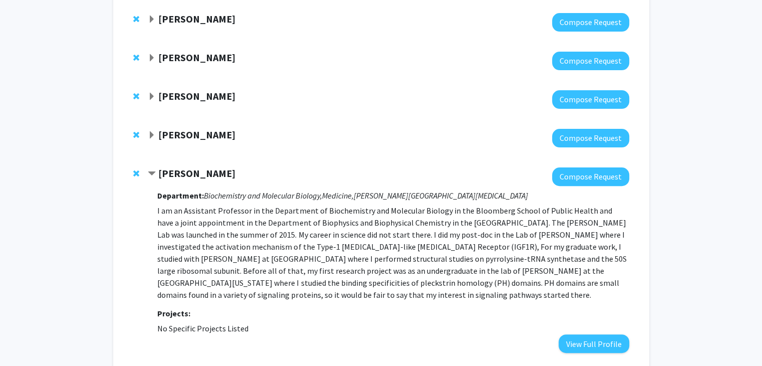
click at [151, 172] on span "Contract Jennifer Kavran Bookmark" at bounding box center [152, 174] width 8 height 8
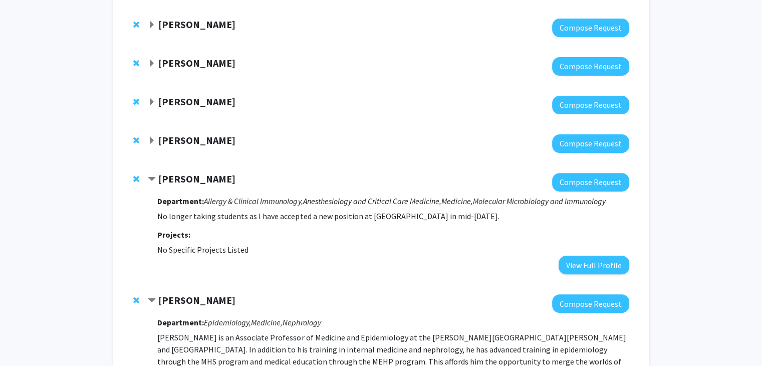
scroll to position [351, 0]
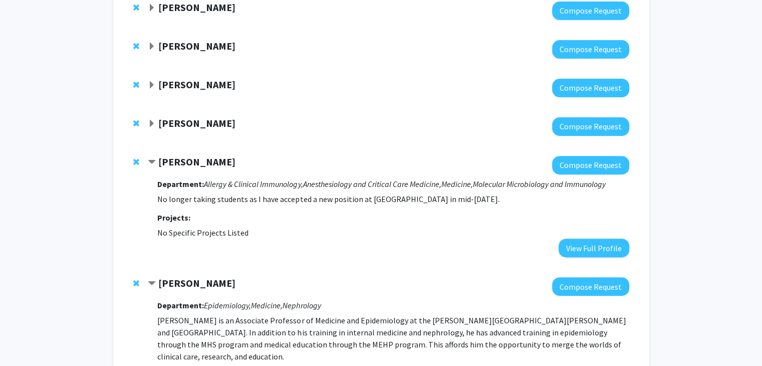
click at [155, 158] on span "Contract Nicola Heller Bookmark" at bounding box center [152, 162] width 8 height 8
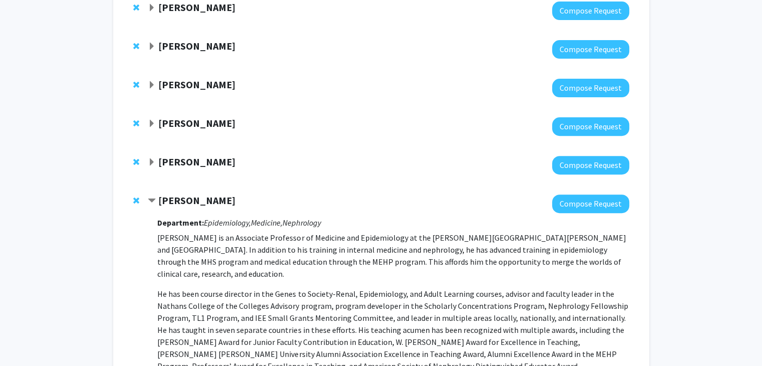
scroll to position [401, 0]
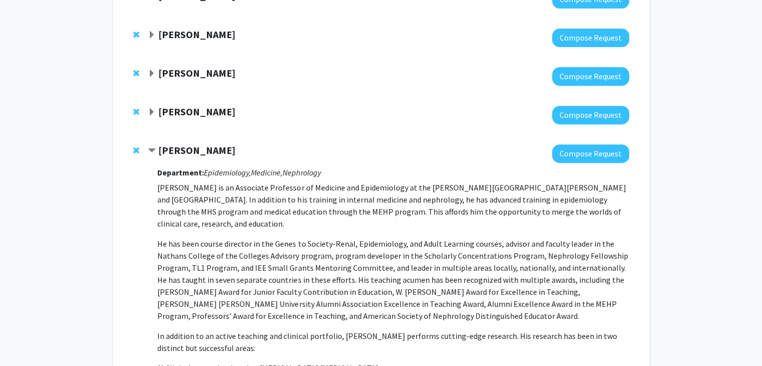
click at [152, 110] on span "Expand Nicola Heller Bookmark" at bounding box center [152, 112] width 8 height 8
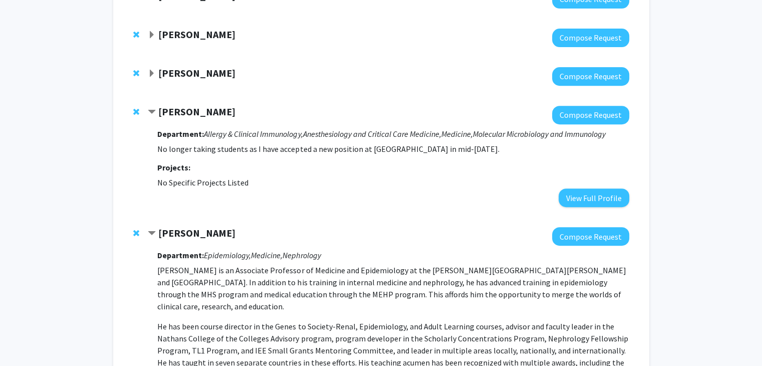
click at [134, 111] on span "Remove Nicola Heller from bookmarks" at bounding box center [136, 112] width 6 height 8
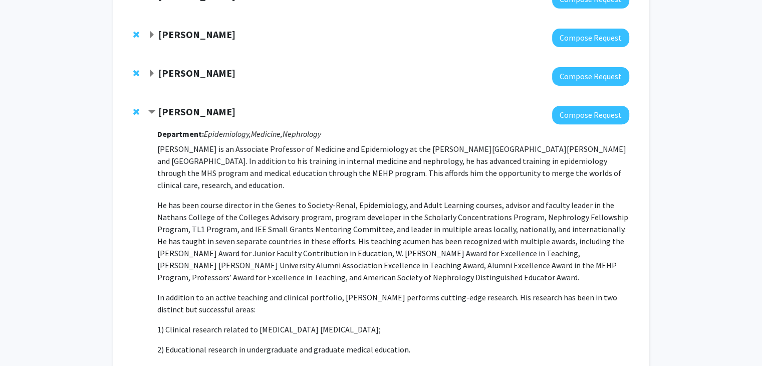
click at [155, 110] on span "Contract Stephen Sozio Bookmark" at bounding box center [152, 112] width 8 height 8
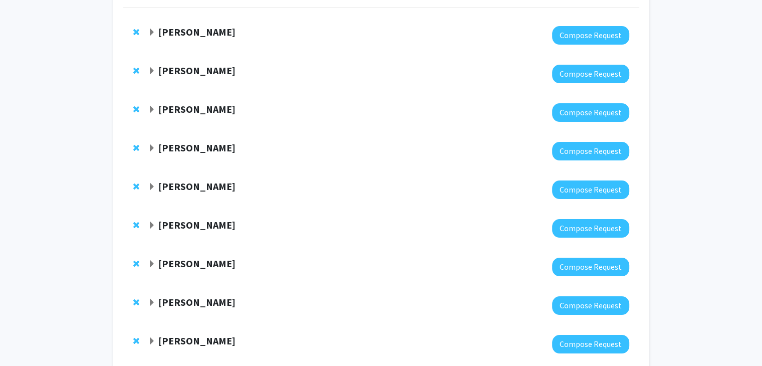
scroll to position [0, 0]
